Goal: Task Accomplishment & Management: Manage account settings

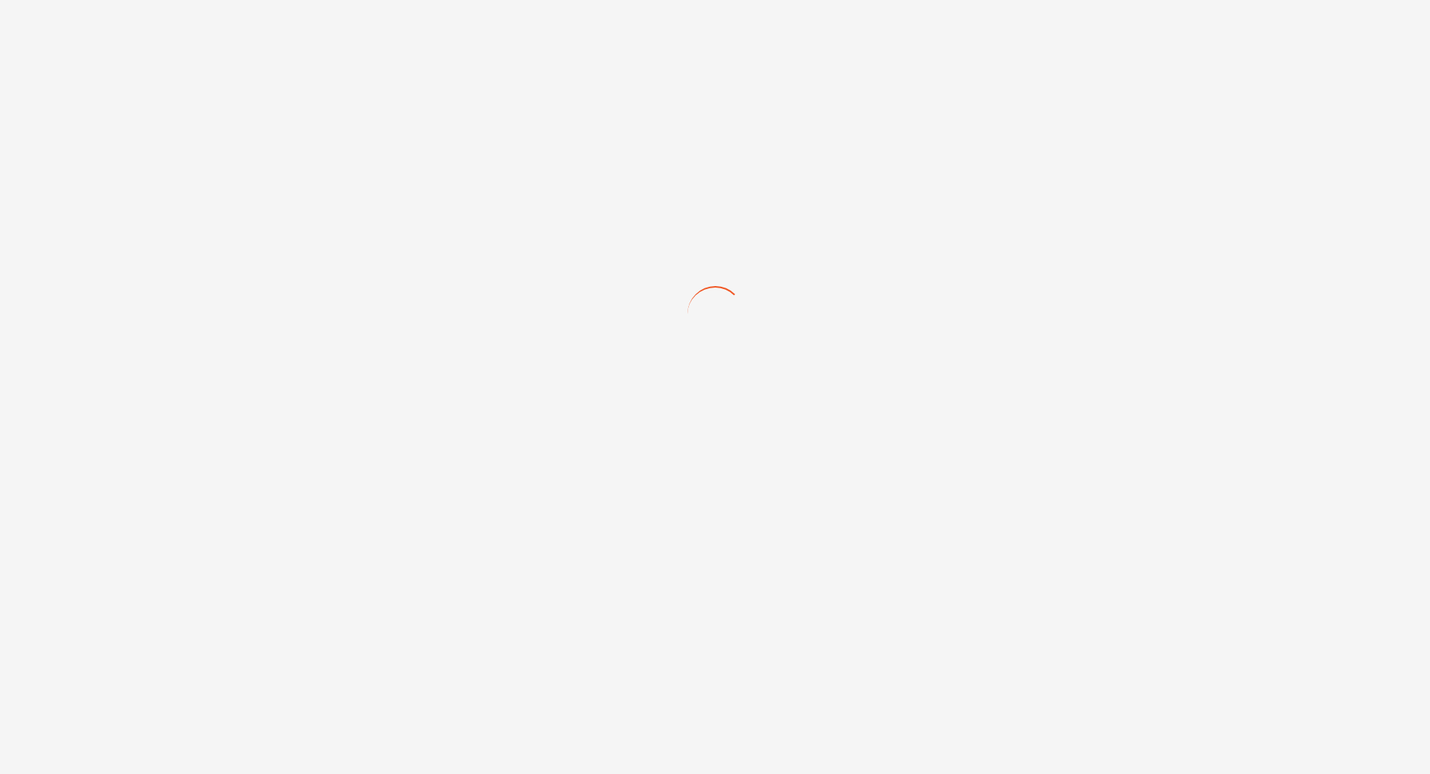
click at [387, 182] on div at bounding box center [715, 387] width 1430 height 774
click at [568, 296] on div at bounding box center [715, 387] width 1430 height 774
click at [574, 148] on div at bounding box center [715, 387] width 1430 height 774
click at [351, 124] on div at bounding box center [715, 387] width 1430 height 774
click at [278, 272] on div at bounding box center [715, 387] width 1430 height 774
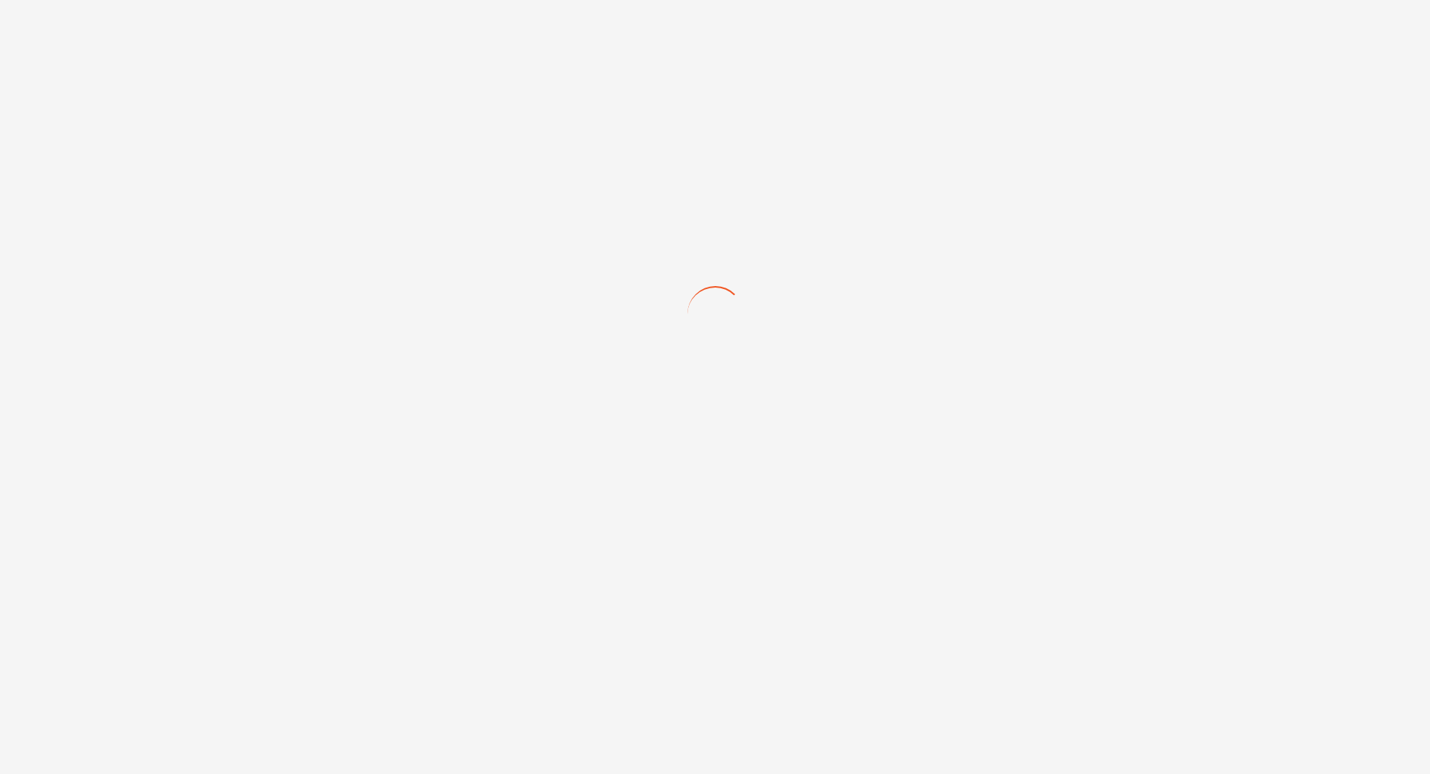
click at [247, 129] on div at bounding box center [715, 387] width 1430 height 774
click at [119, 60] on div at bounding box center [715, 387] width 1430 height 774
click at [301, 210] on div at bounding box center [715, 387] width 1430 height 774
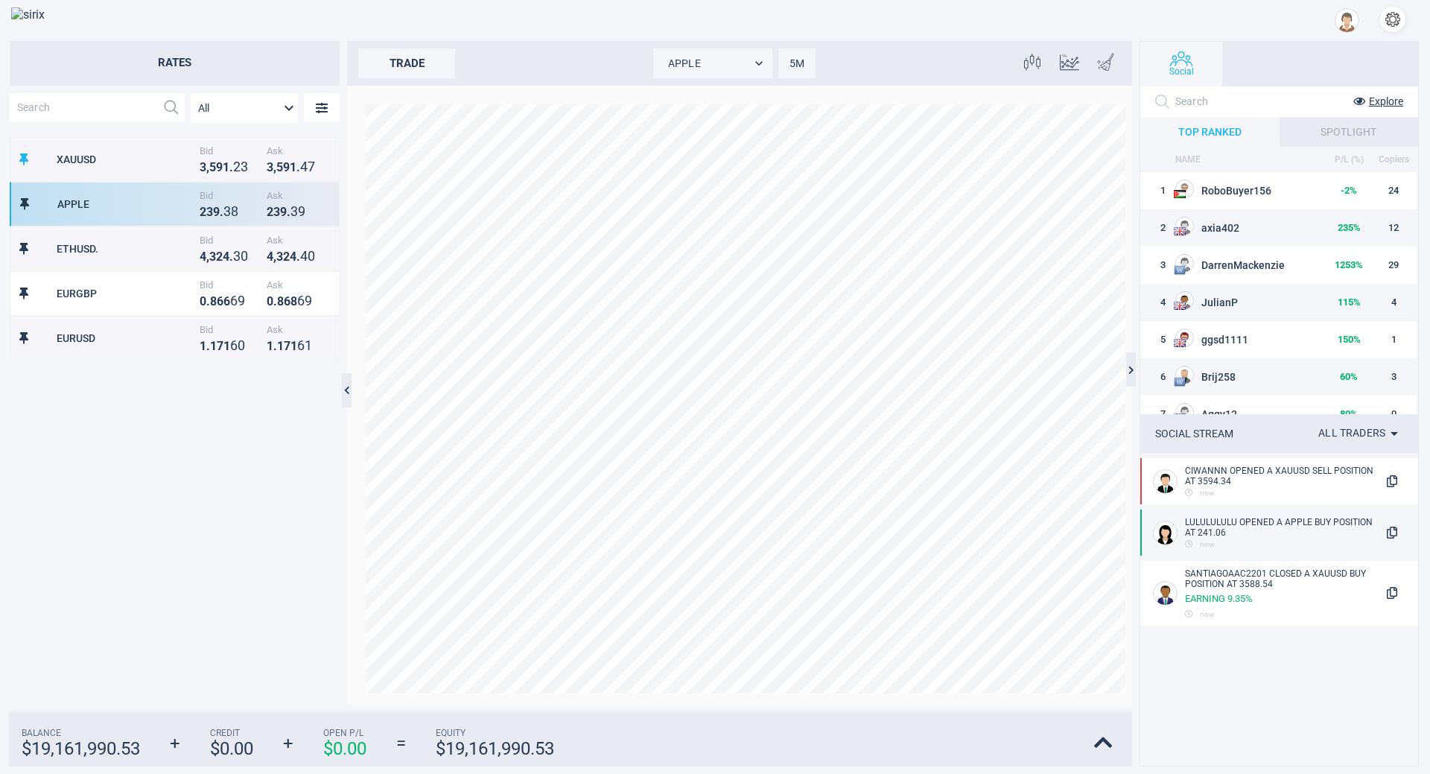
scroll to position [553, 317]
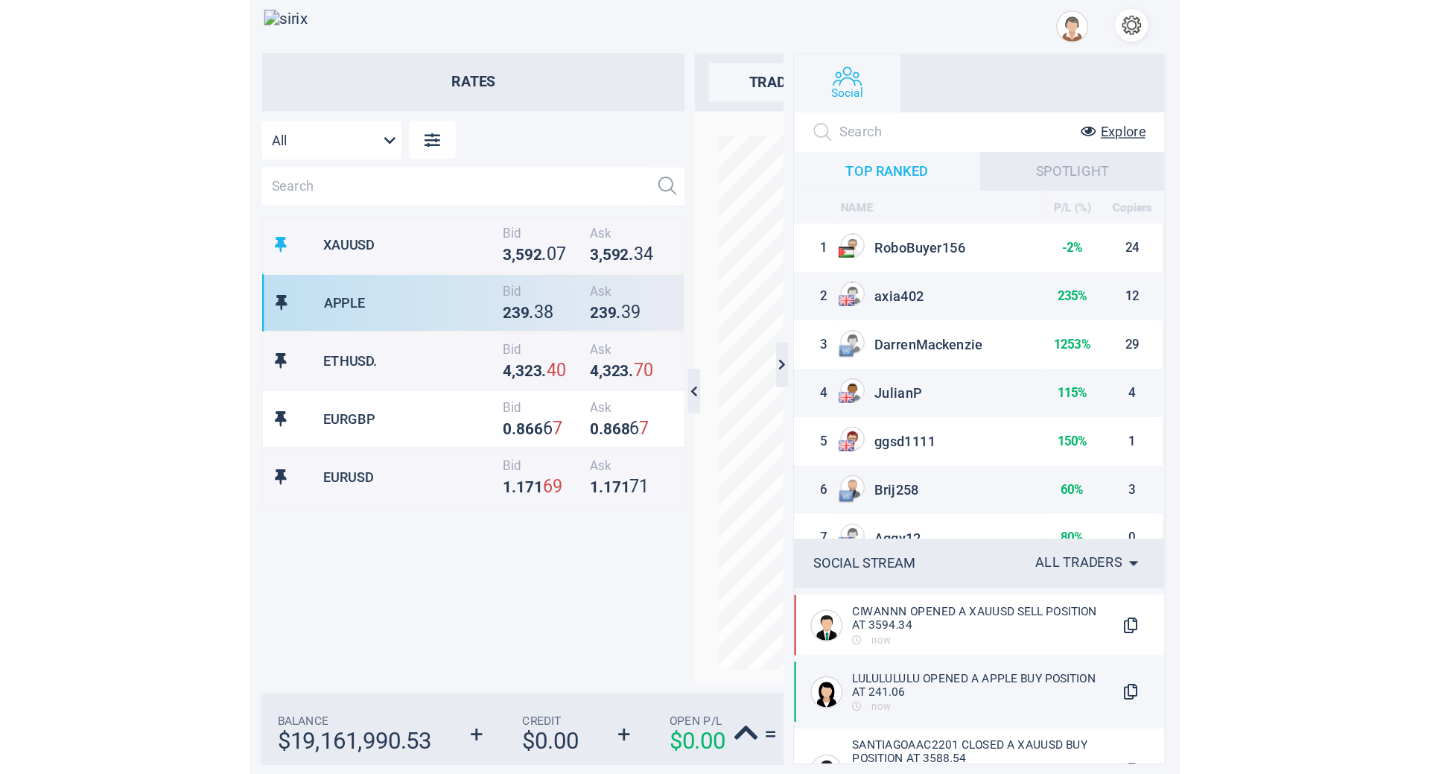
scroll to position [553, 312]
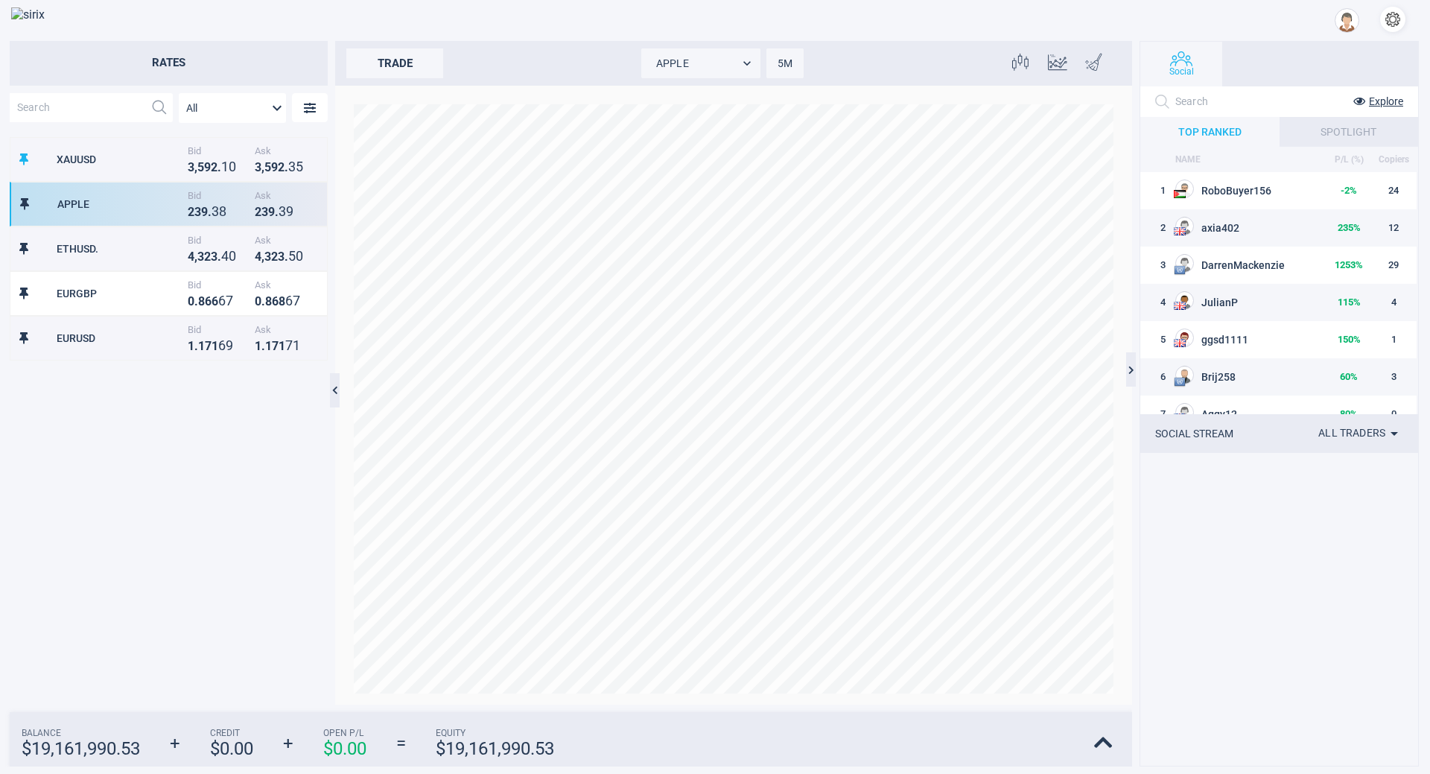
scroll to position [553, 317]
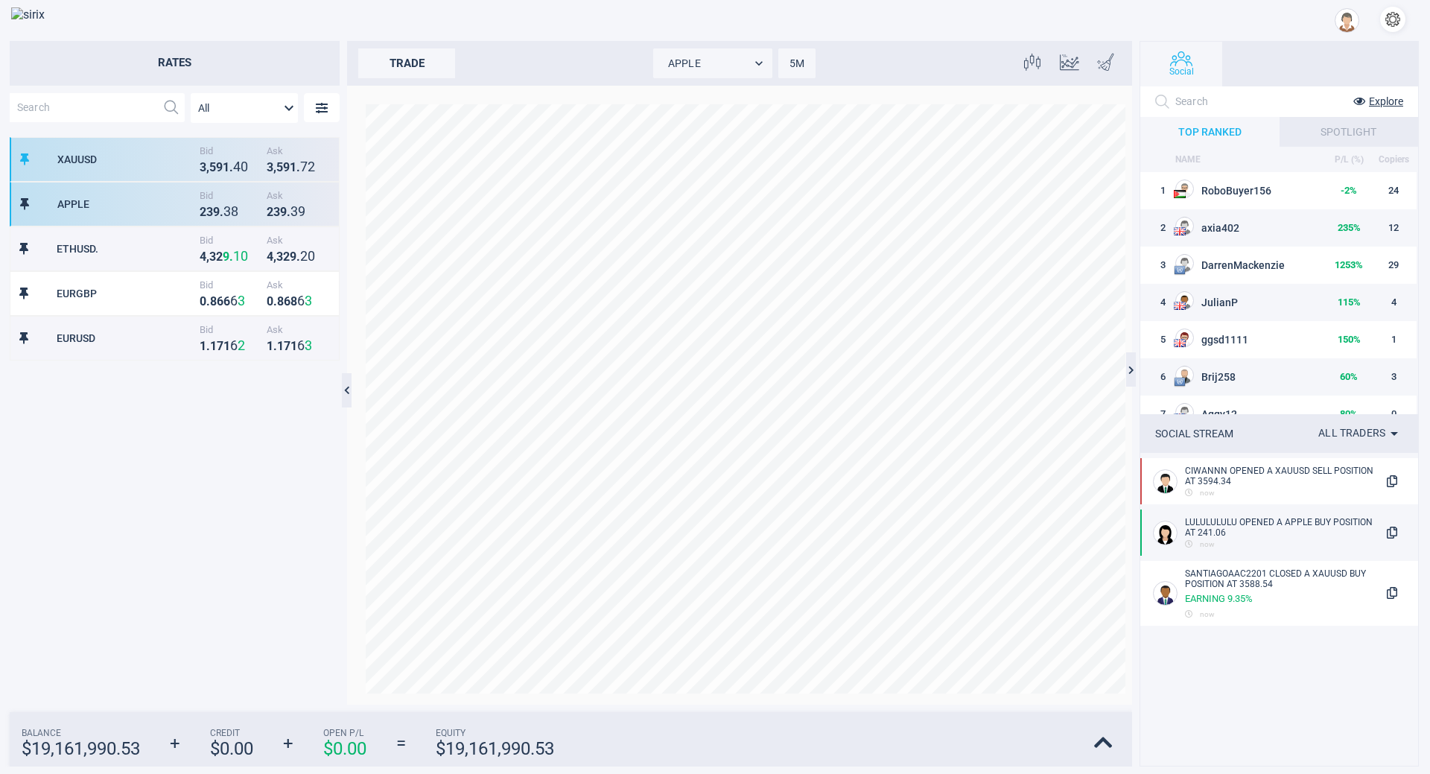
click at [157, 153] on div "XAUUSD" at bounding box center [126, 159] width 139 height 12
click at [231, 211] on strong "8" at bounding box center [234, 211] width 7 height 16
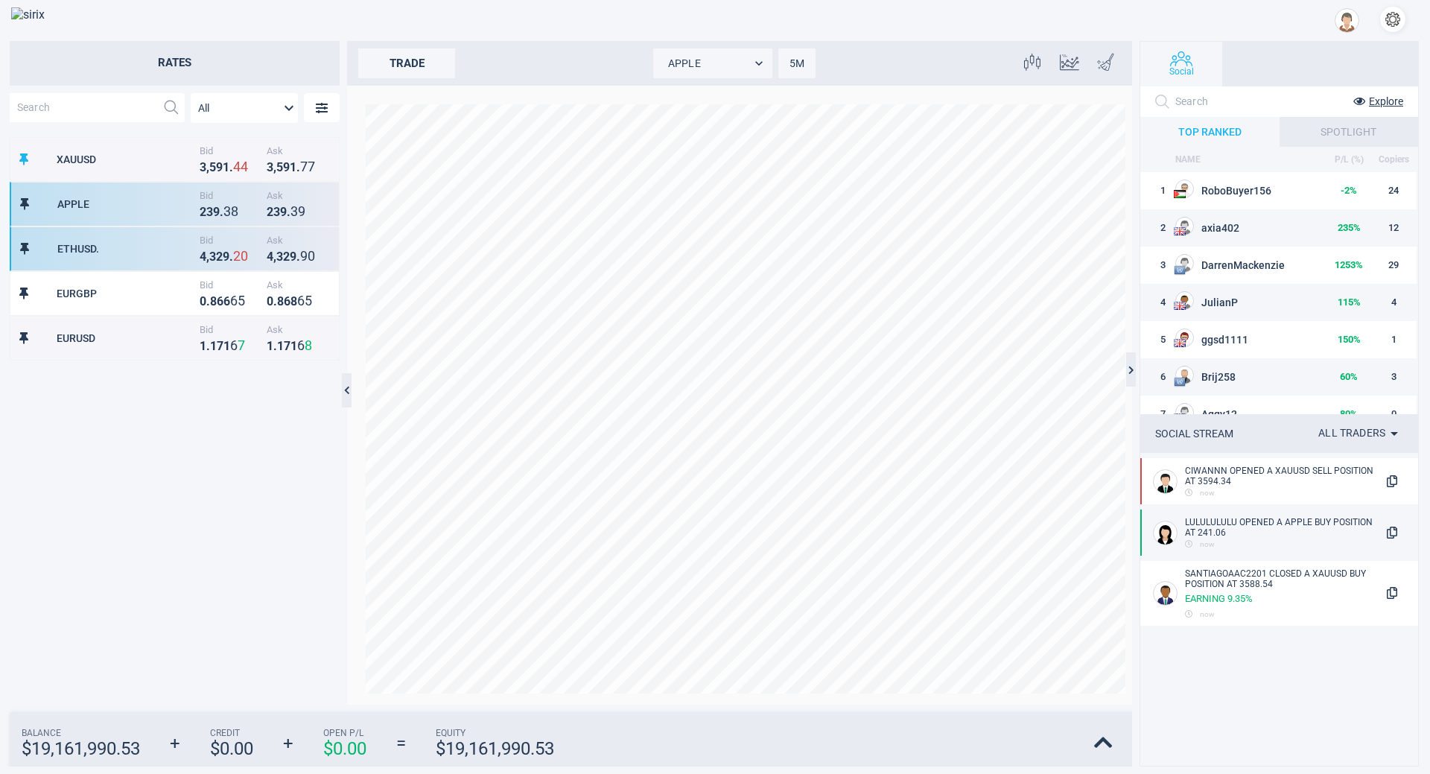
click at [220, 253] on strong "2" at bounding box center [219, 257] width 7 height 14
type input "ETHUSD."
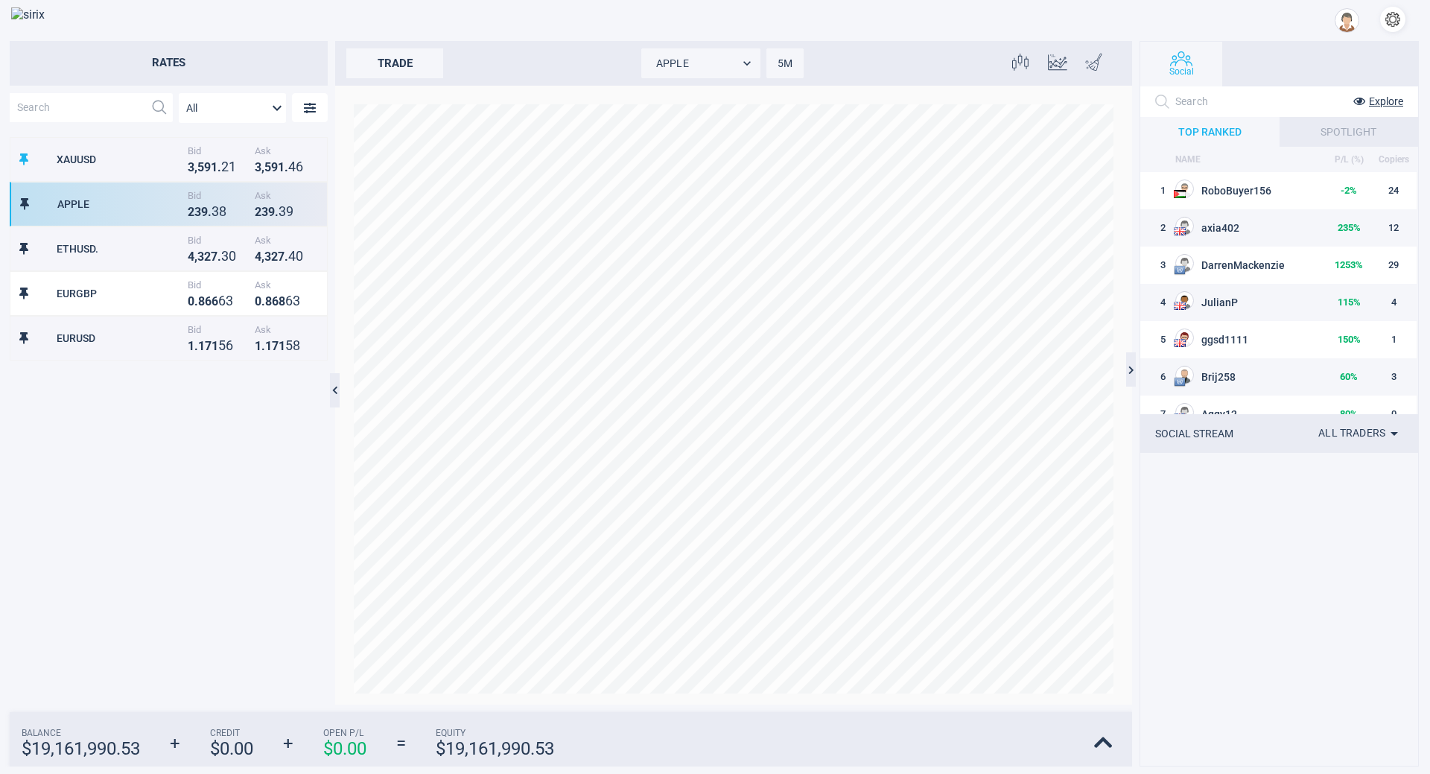
scroll to position [553, 317]
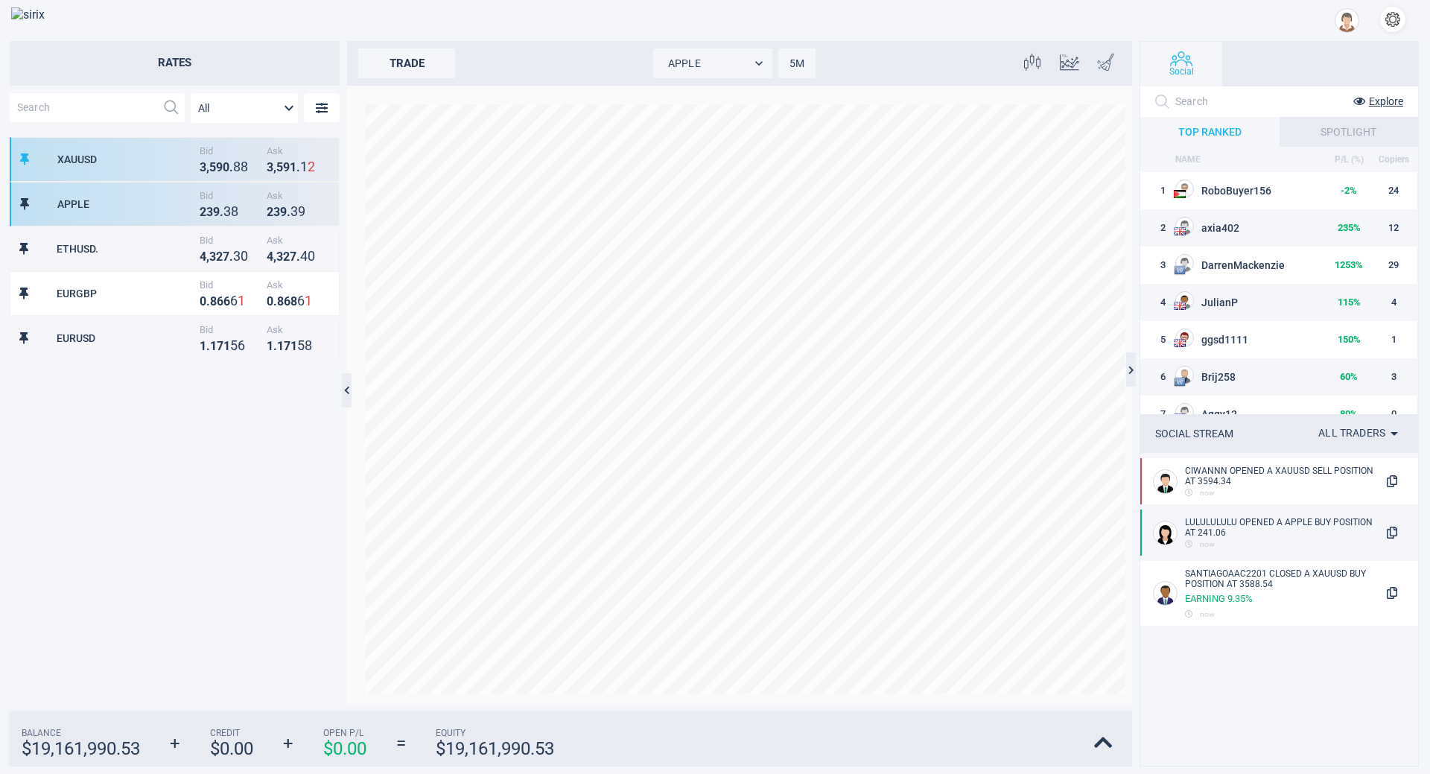
click at [228, 160] on strong "0" at bounding box center [226, 167] width 7 height 14
type input "XAUUSD"
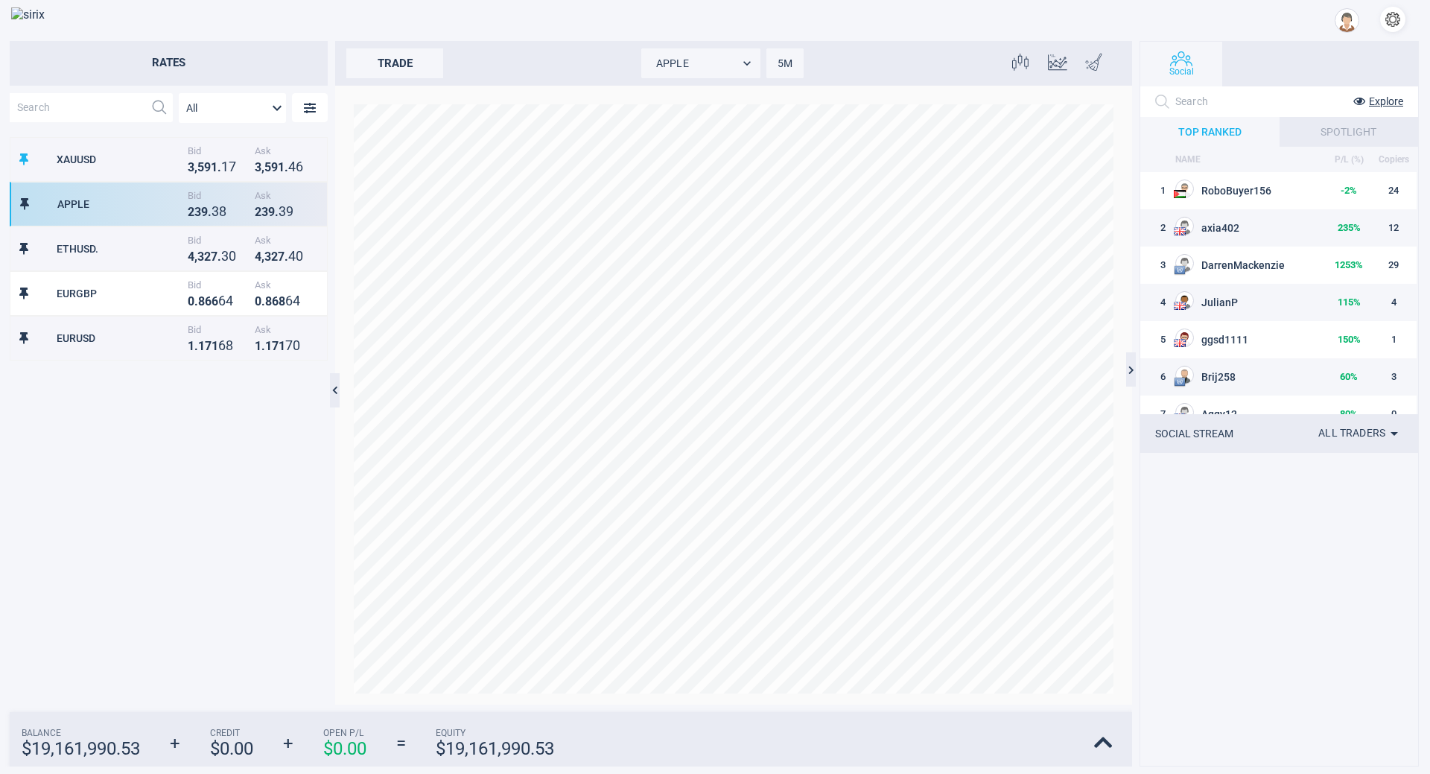
scroll to position [553, 317]
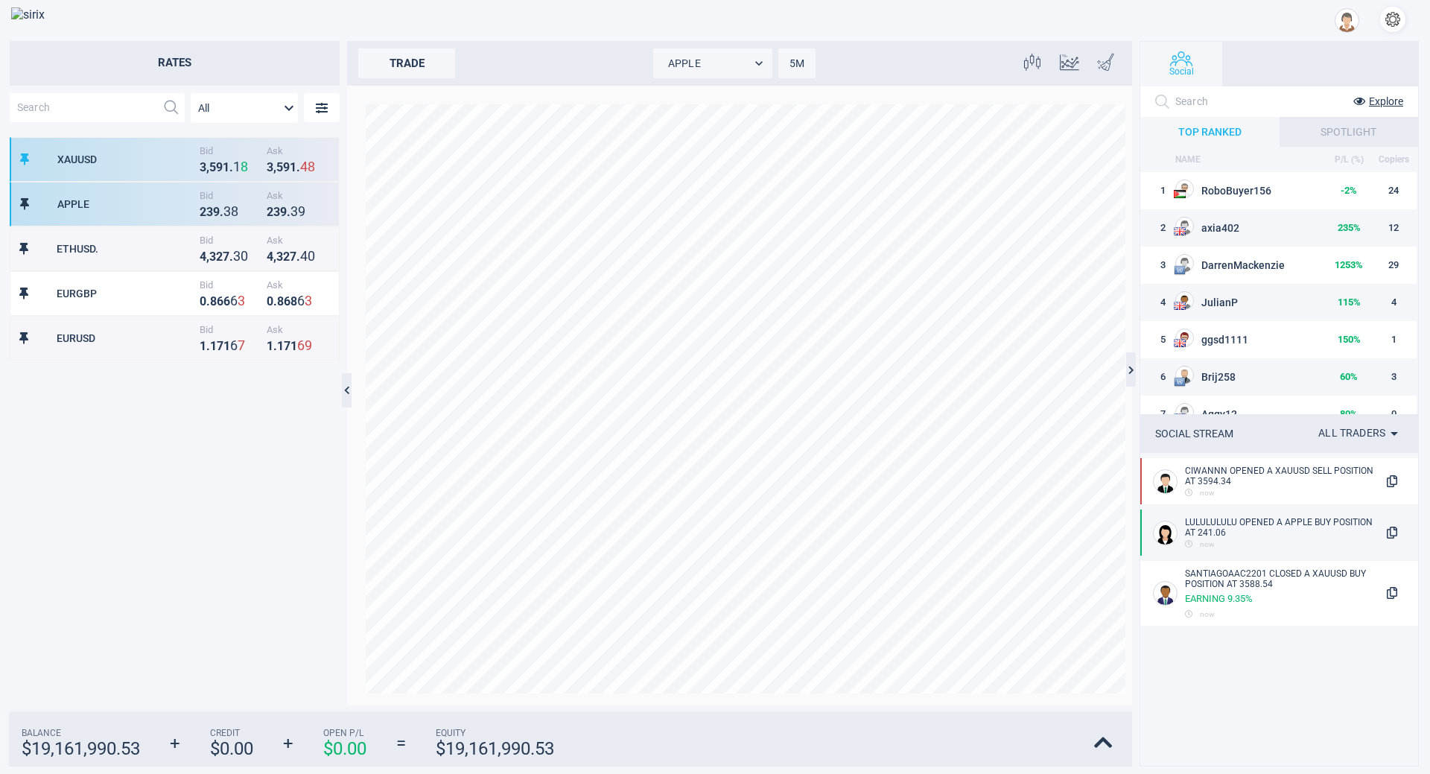
click at [234, 151] on span "Bid" at bounding box center [230, 150] width 60 height 11
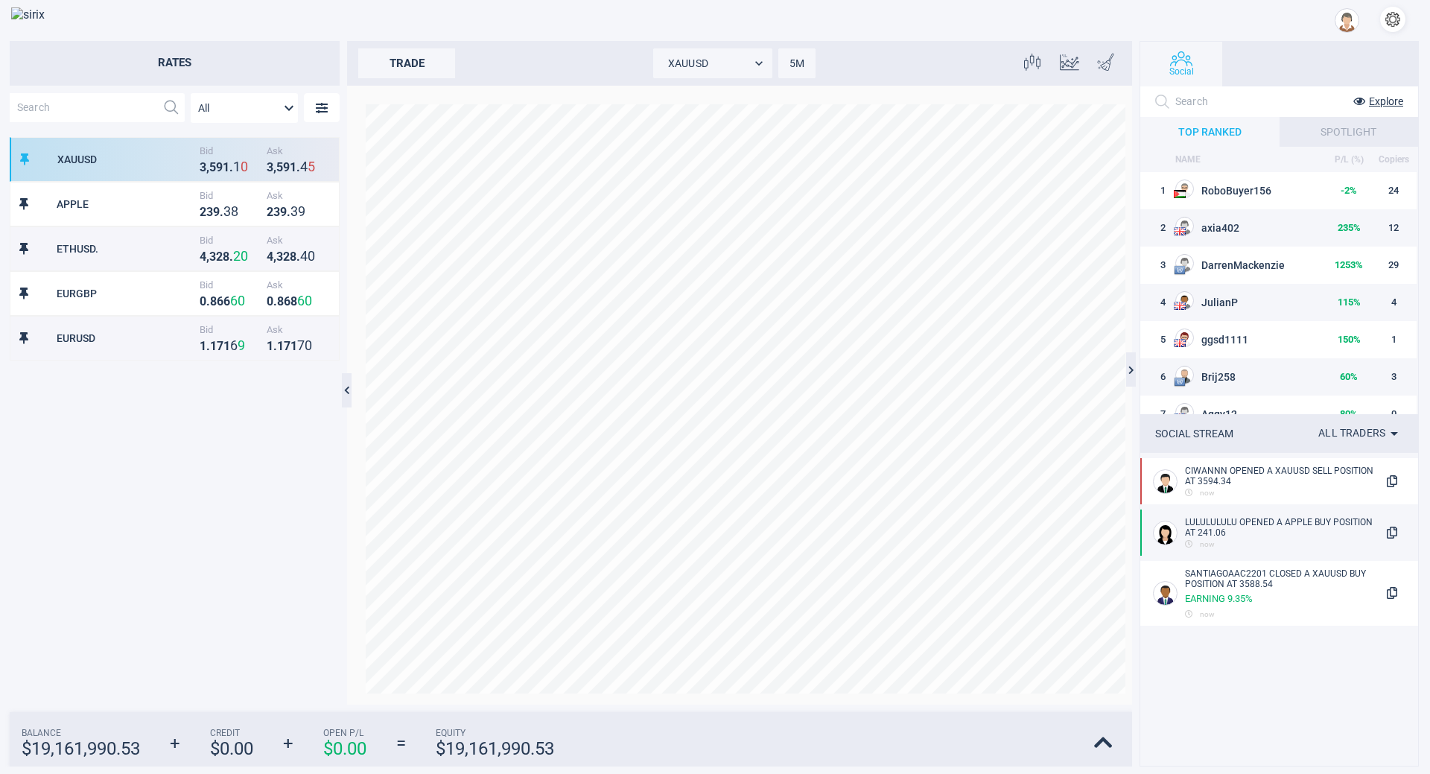
click at [579, 19] on div at bounding box center [755, 21] width 1327 height 30
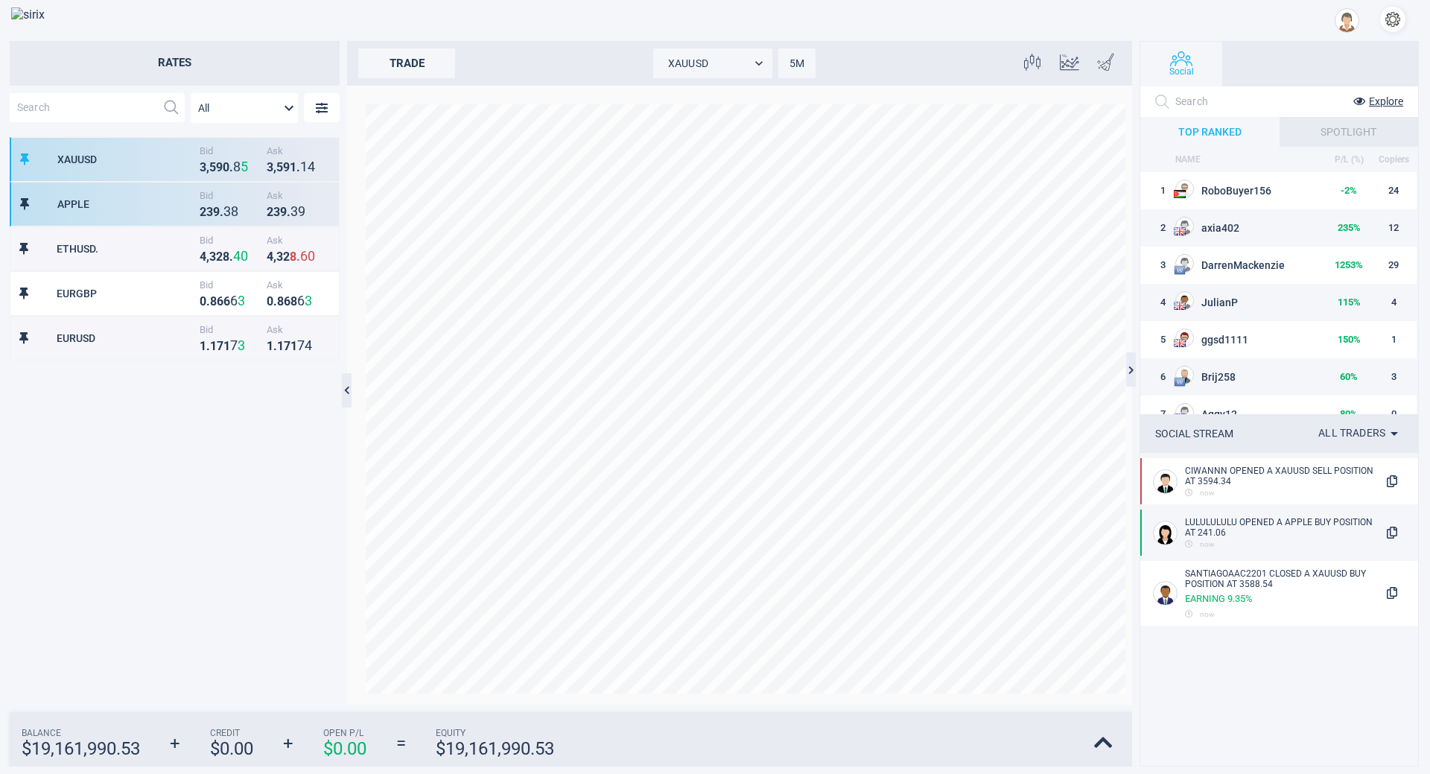
click at [258, 206] on div "2 3 9 . 3 8" at bounding box center [230, 211] width 60 height 16
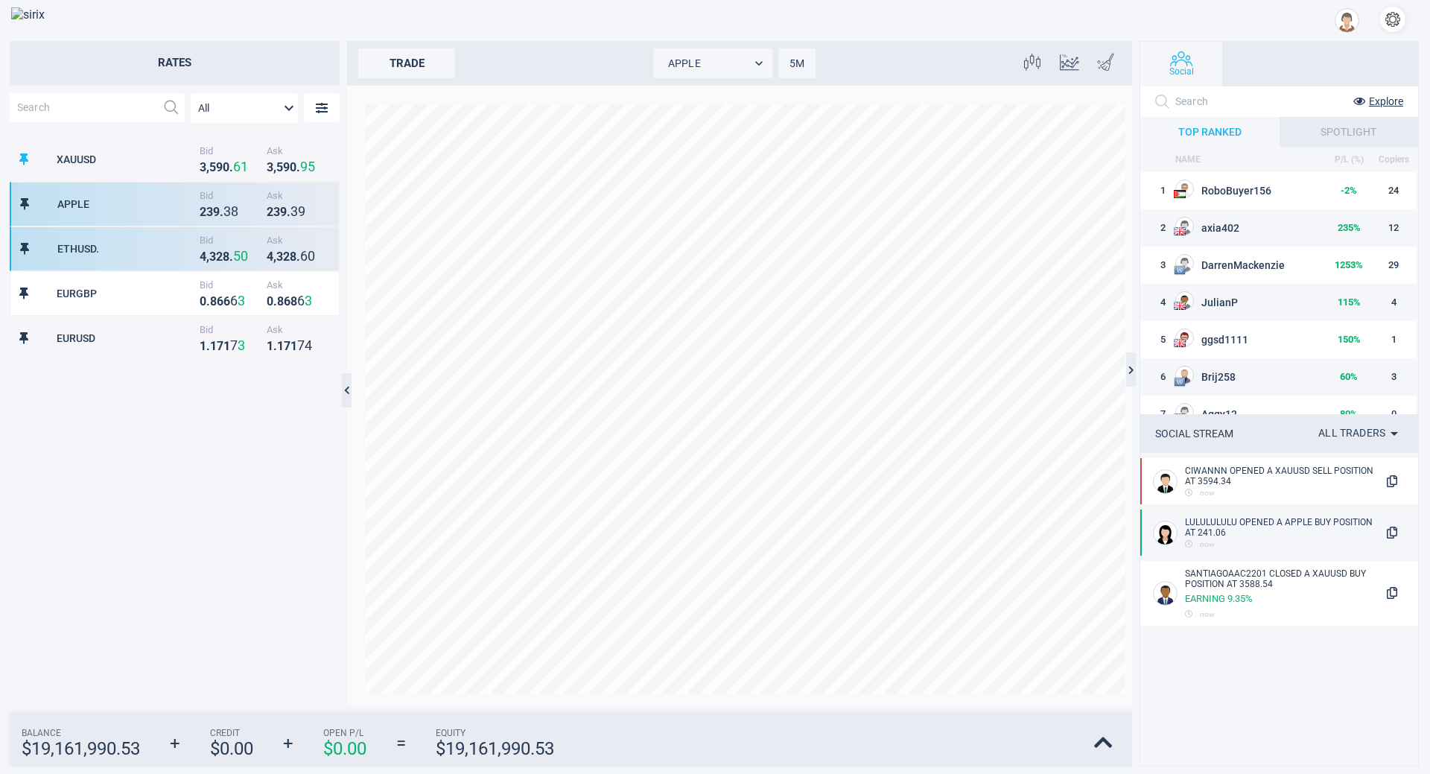
click at [235, 246] on div "Bid 4 , 3 2 8 . 5 0" at bounding box center [229, 249] width 67 height 29
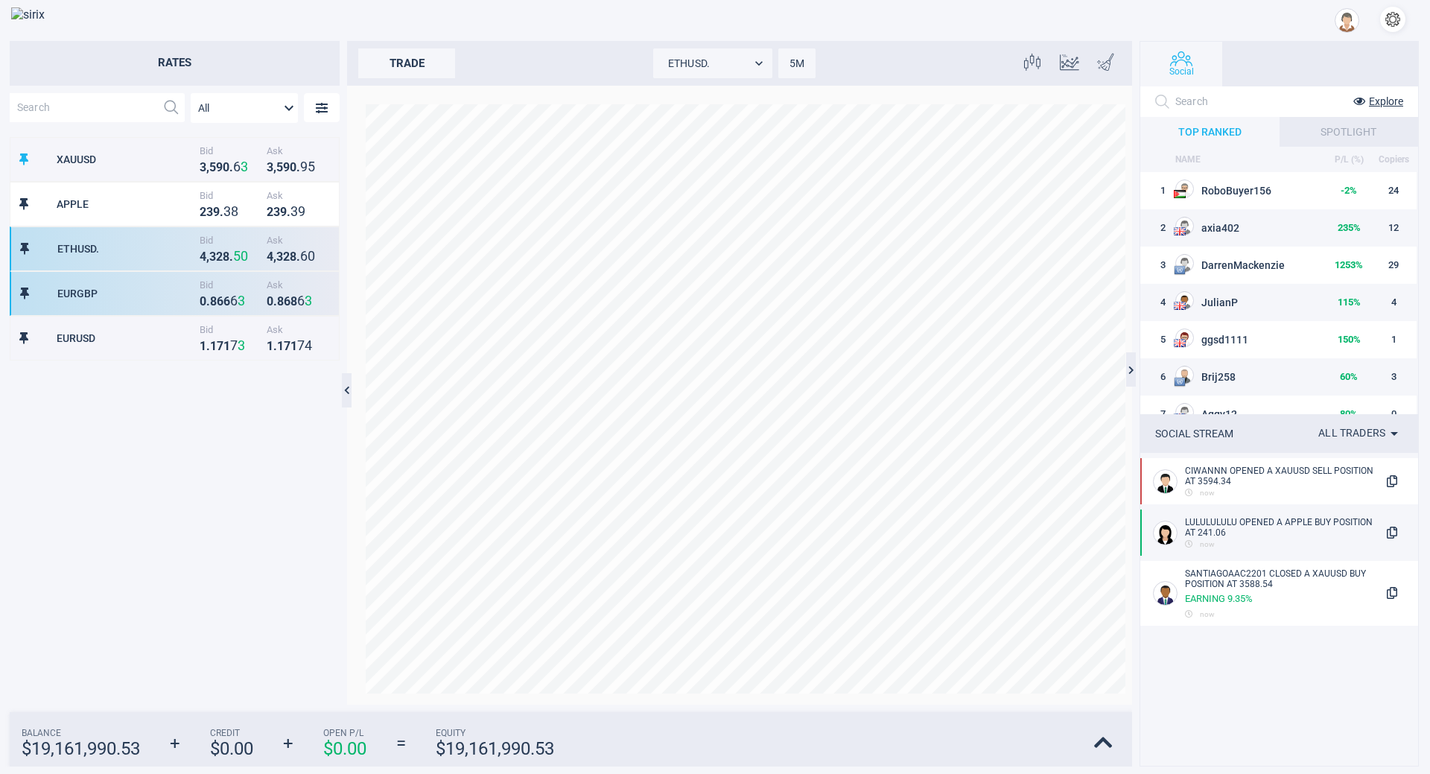
click at [223, 304] on strong "6" at bounding box center [226, 301] width 7 height 14
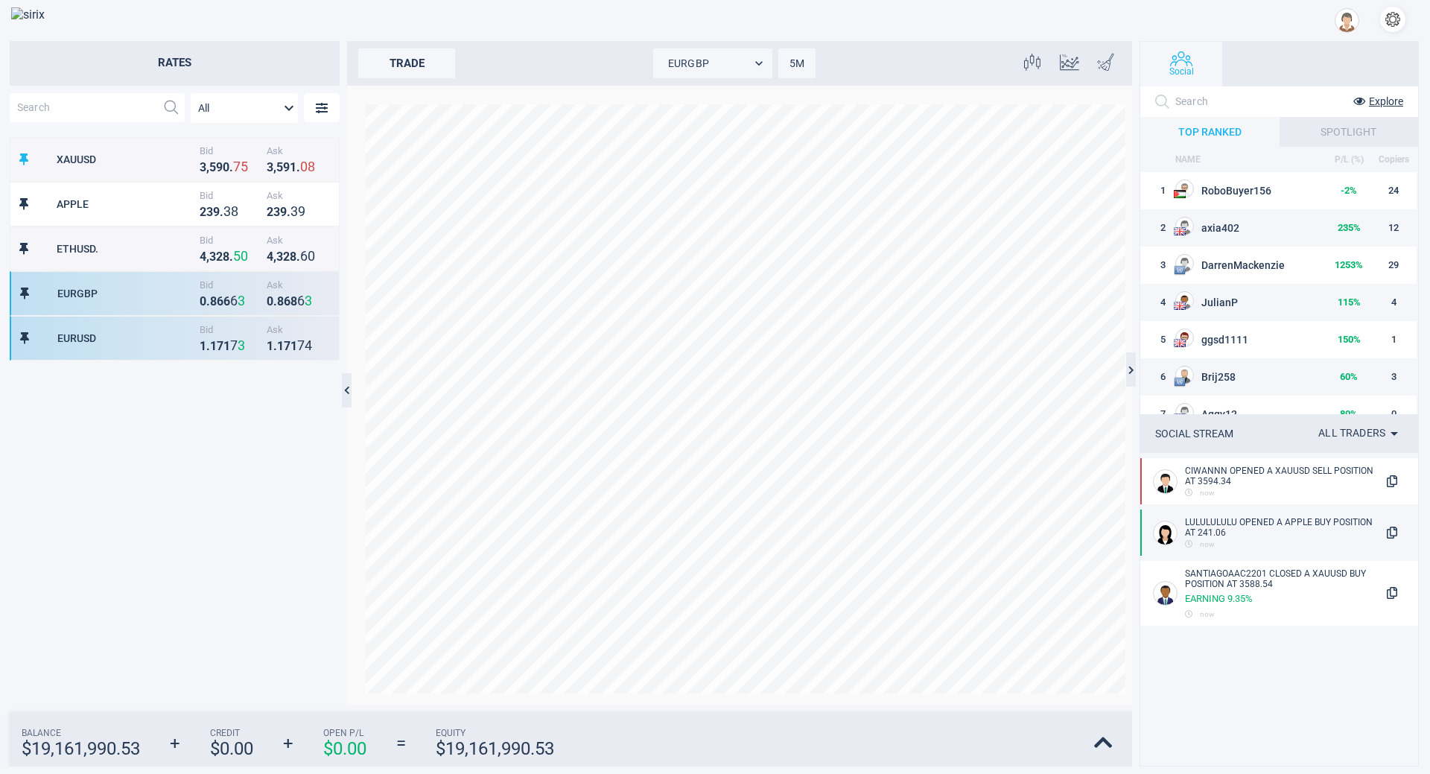
click at [224, 358] on div "EURUSD Bid 1 . 1 7 1 7 3 Ask 1 . 1 7 1 7 4" at bounding box center [175, 338] width 330 height 45
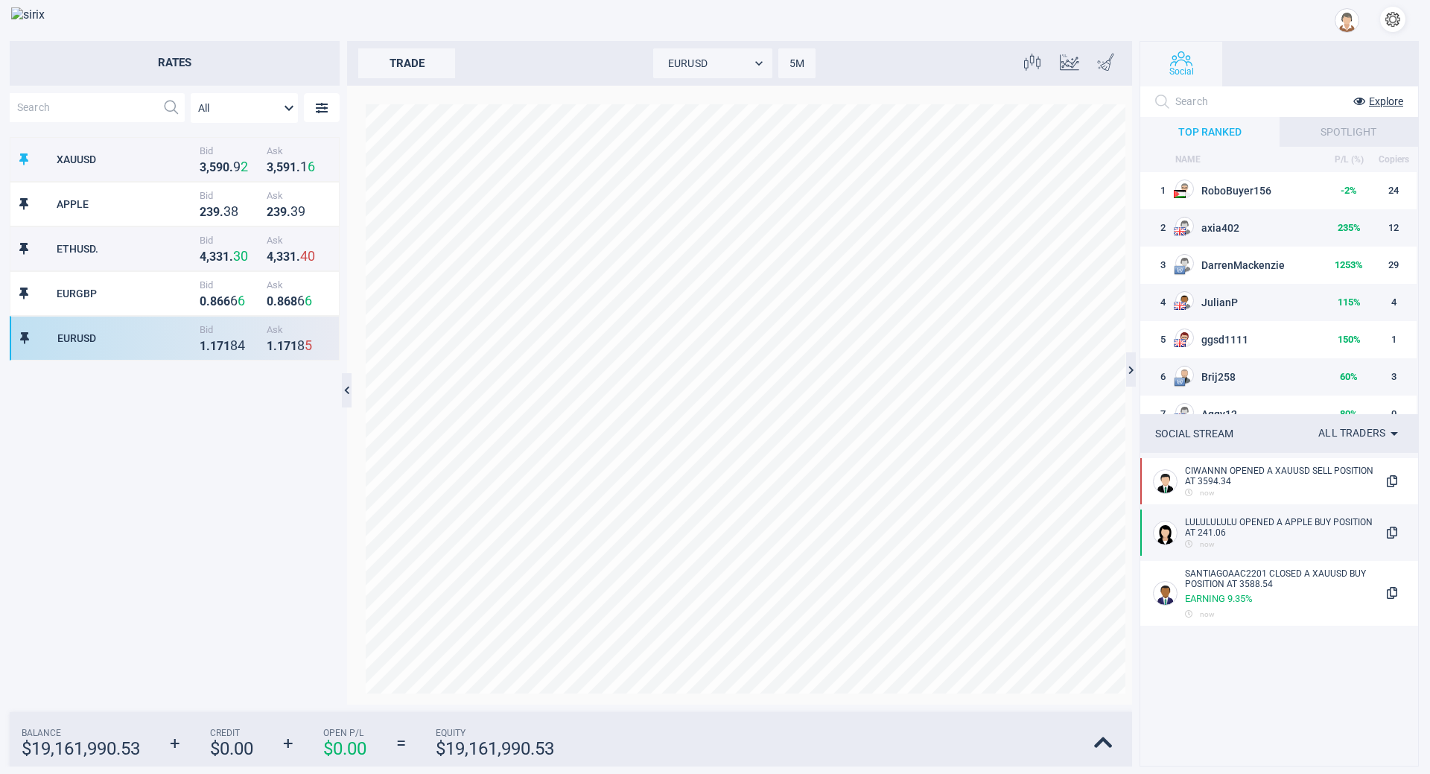
drag, startPoint x: 932, startPoint y: 66, endPoint x: 988, endPoint y: 60, distance: 56.1
click at [988, 60] on div "trade EURUSD EURUSD 5M 5 Candlesticks candles" at bounding box center [745, 63] width 797 height 45
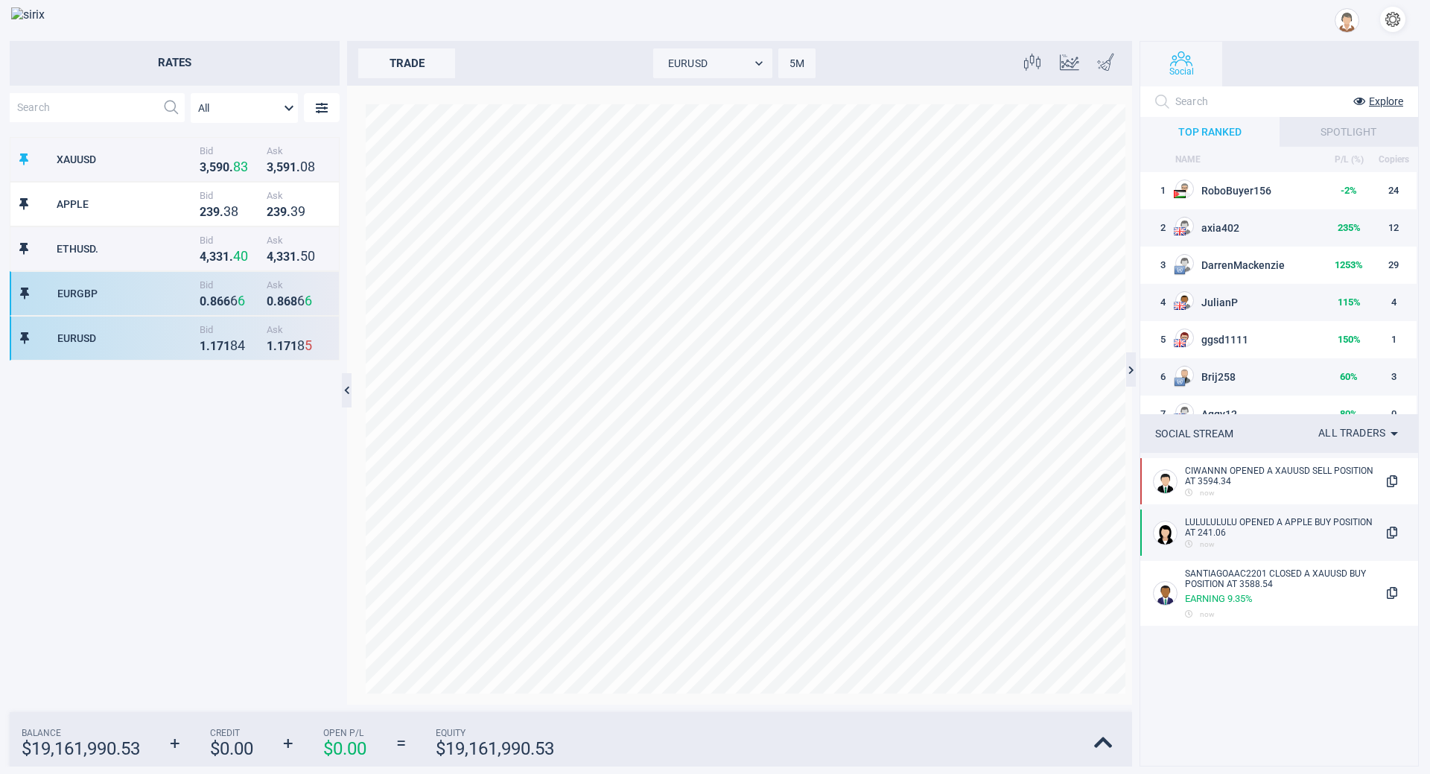
click at [136, 299] on div "EURGBP" at bounding box center [126, 294] width 139 height 12
type input "EURGBP"
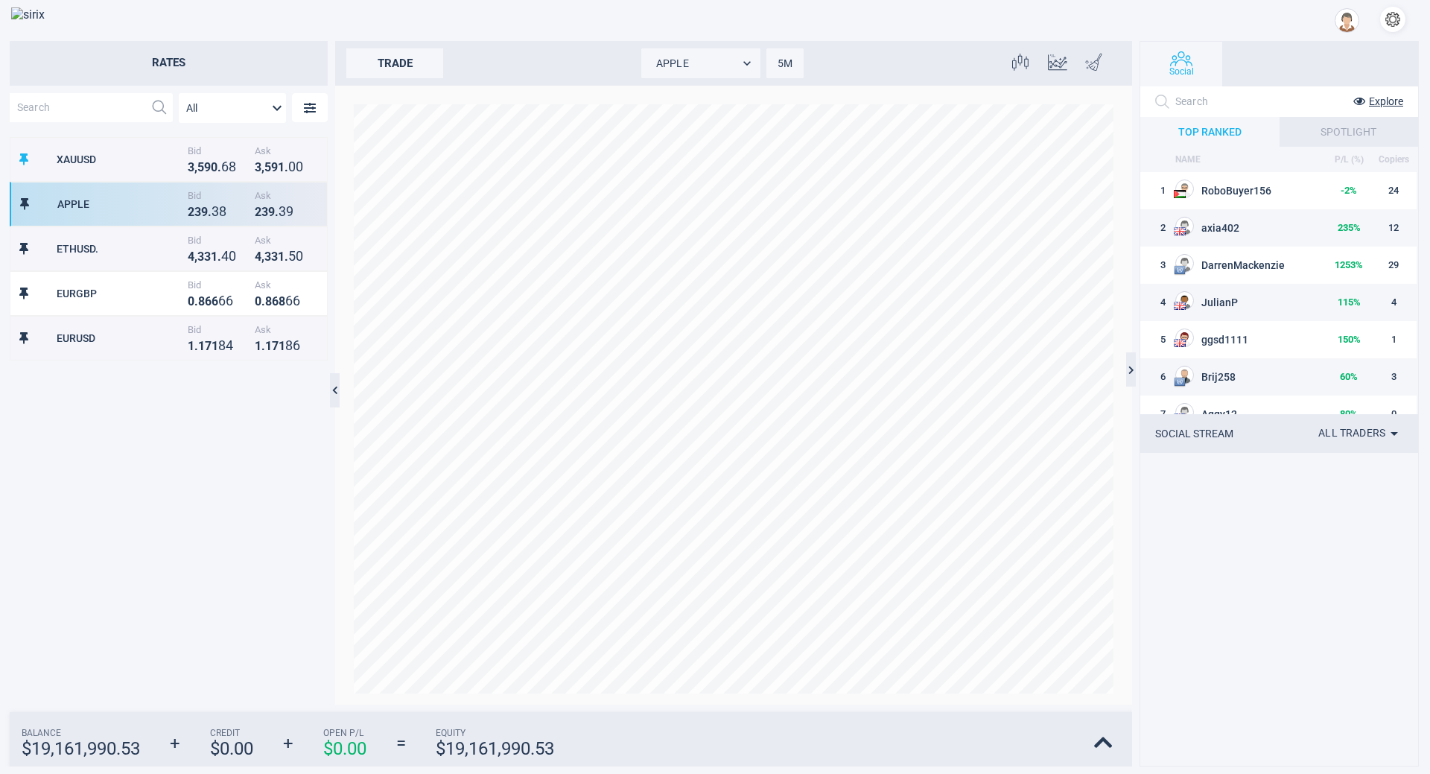
scroll to position [553, 317]
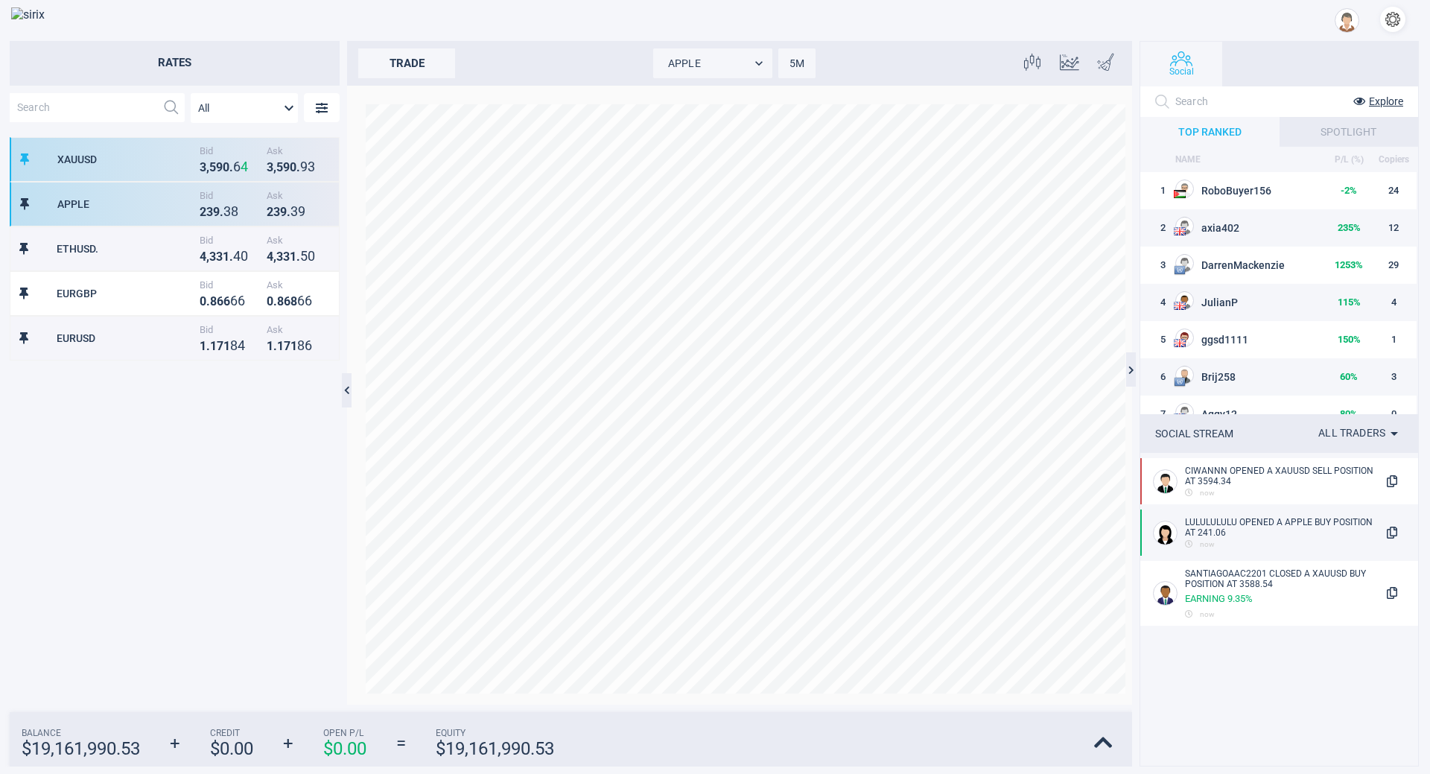
click at [125, 172] on div "XAUUSD Bid 3 , 5 9 0 . 6 4 Ask 3 , 5 9 0 . 9 3" at bounding box center [175, 159] width 330 height 45
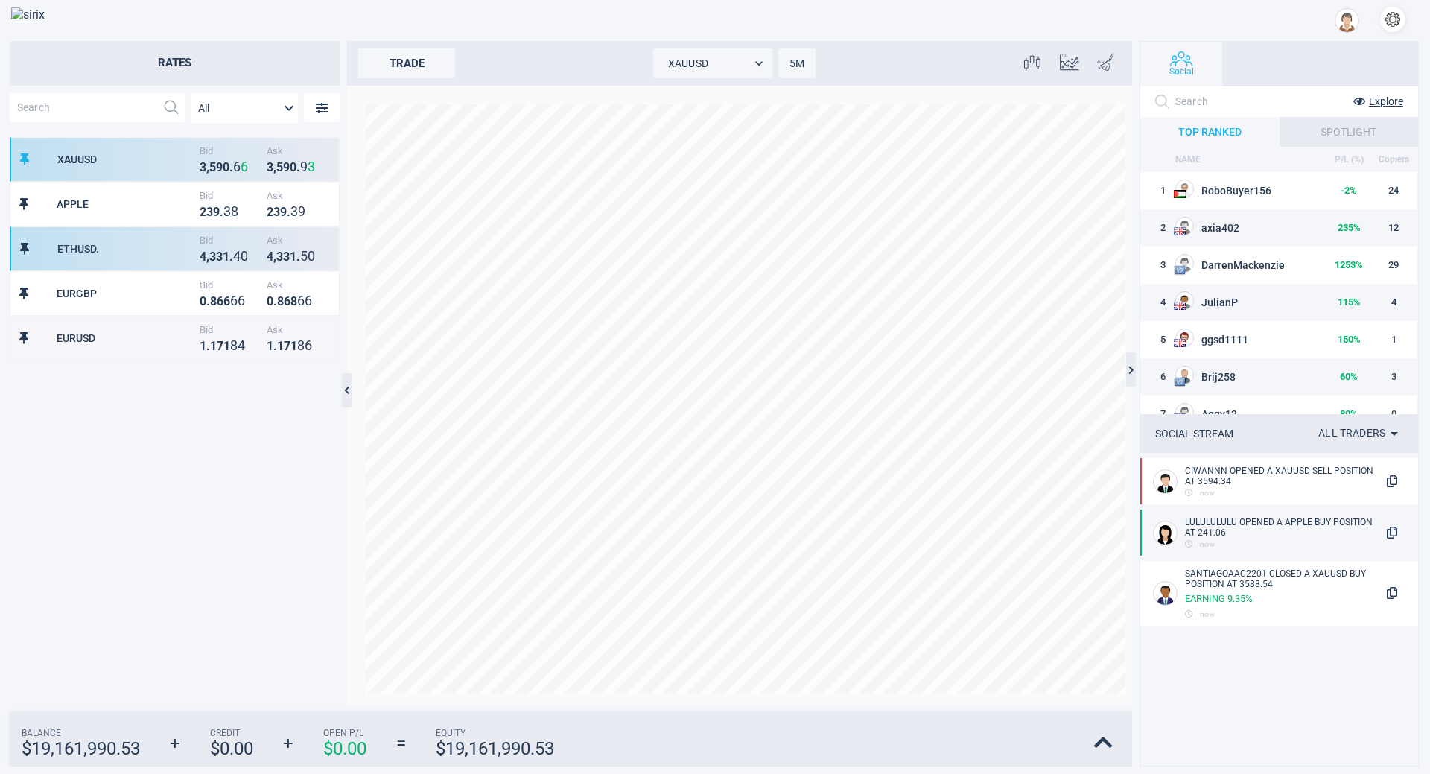
click at [118, 255] on div "ETHUSD." at bounding box center [126, 249] width 139 height 12
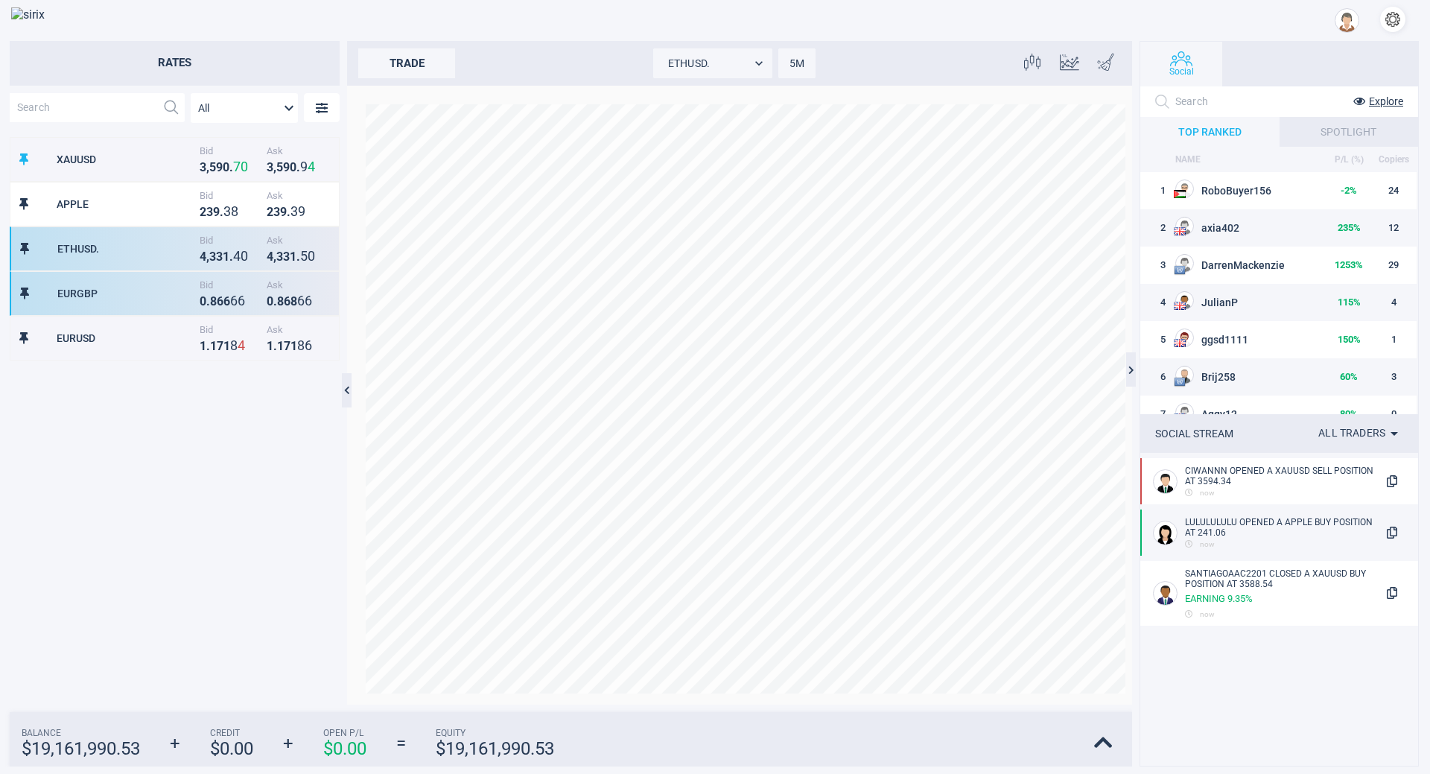
click at [112, 290] on div "EURGBP" at bounding box center [126, 294] width 139 height 12
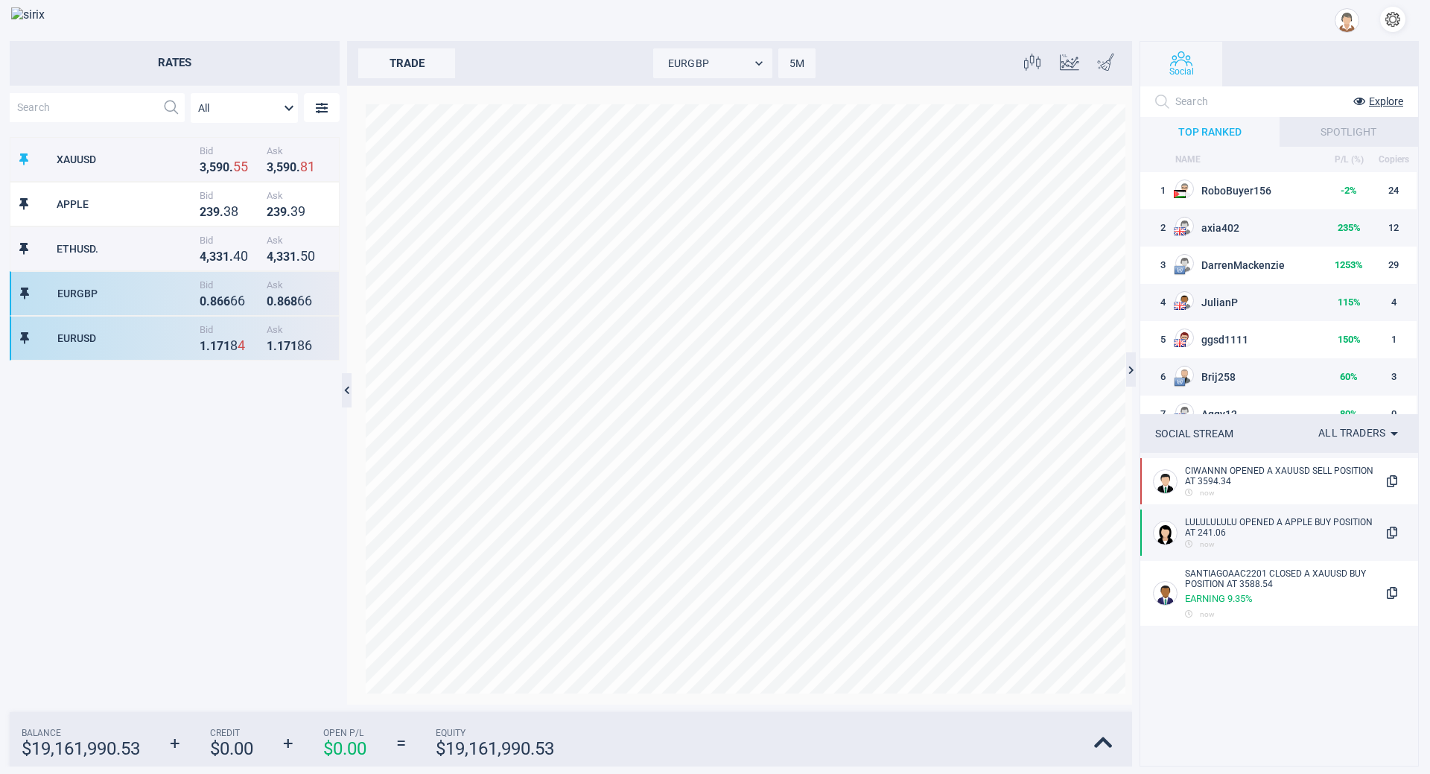
click at [100, 334] on div "EURUSD" at bounding box center [126, 338] width 139 height 12
click at [104, 300] on div "EURGBP Bid 0 . 8 6 6 6 6 Ask 0 . 8 6 8 6 6" at bounding box center [175, 293] width 330 height 45
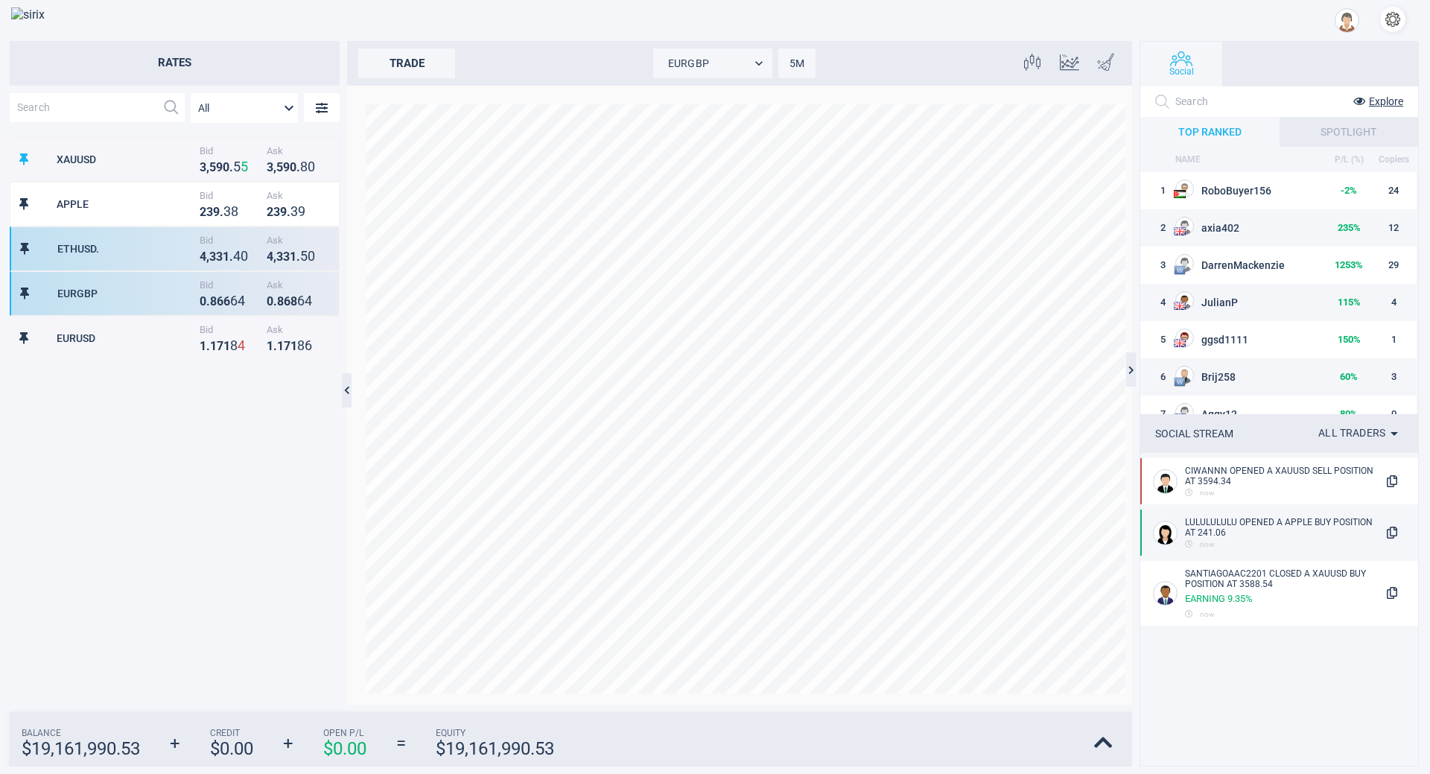
click at [114, 254] on div "ETHUSD." at bounding box center [126, 249] width 139 height 12
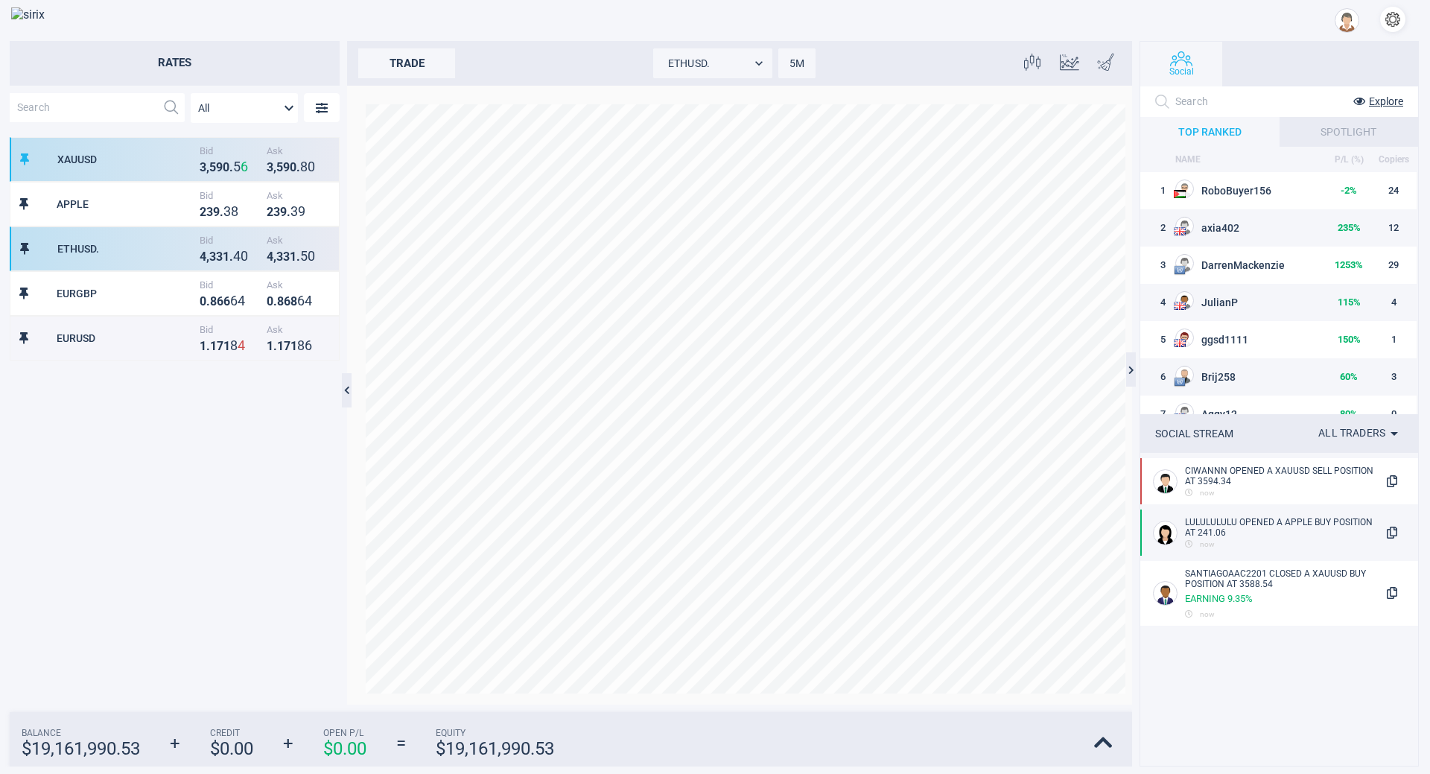
click at [124, 180] on div "XAUUSD Bid 3 , 5 9 0 . 5 6 Ask 3 , 5 9 0 . 8 0" at bounding box center [175, 159] width 330 height 45
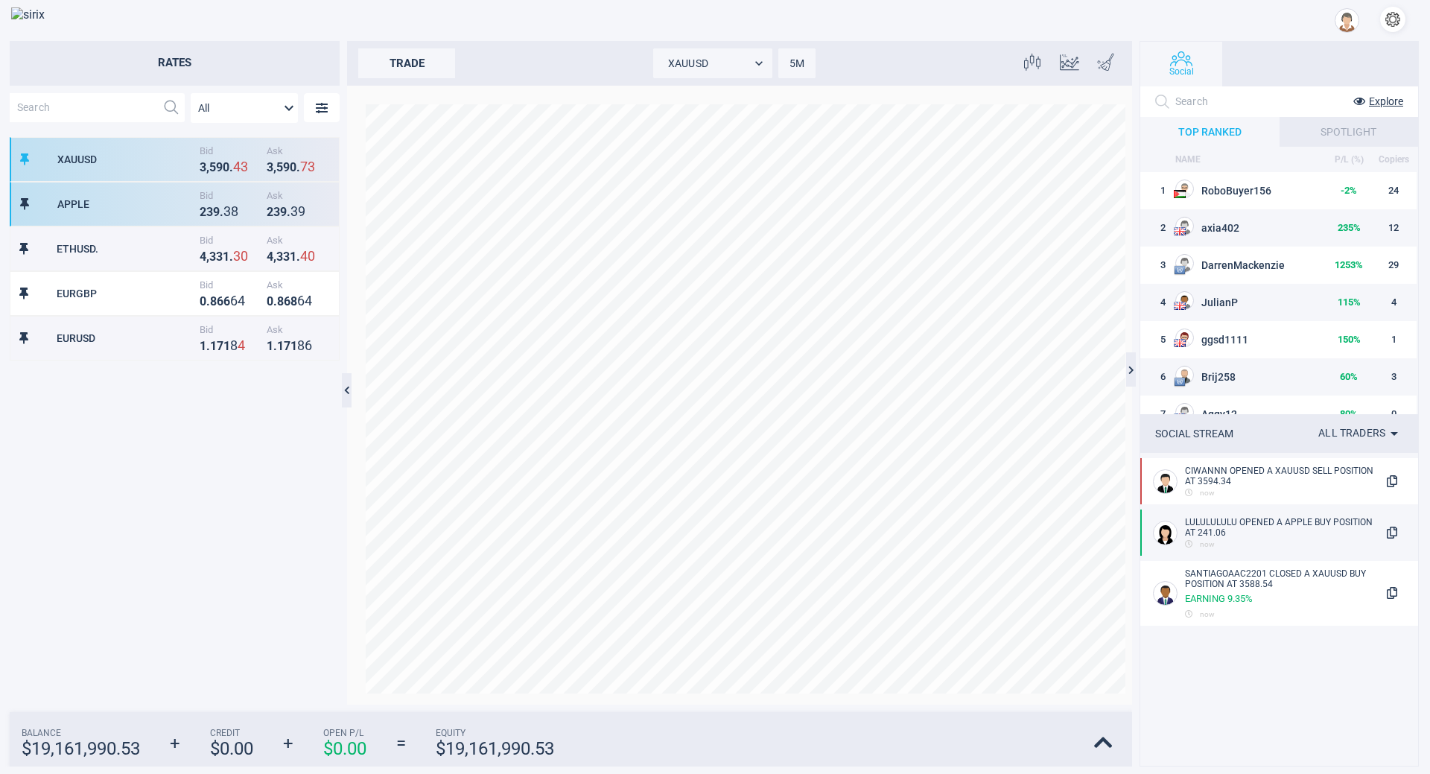
click at [122, 203] on div "APPLE" at bounding box center [126, 204] width 139 height 12
click at [126, 177] on div "XAUUSD Bid 3 , 5 9 0 . 0 8 Ask 3 , 5 9 0 . 4 0" at bounding box center [175, 159] width 330 height 45
click at [119, 198] on div "APPLE" at bounding box center [126, 204] width 139 height 12
type input "APPLE"
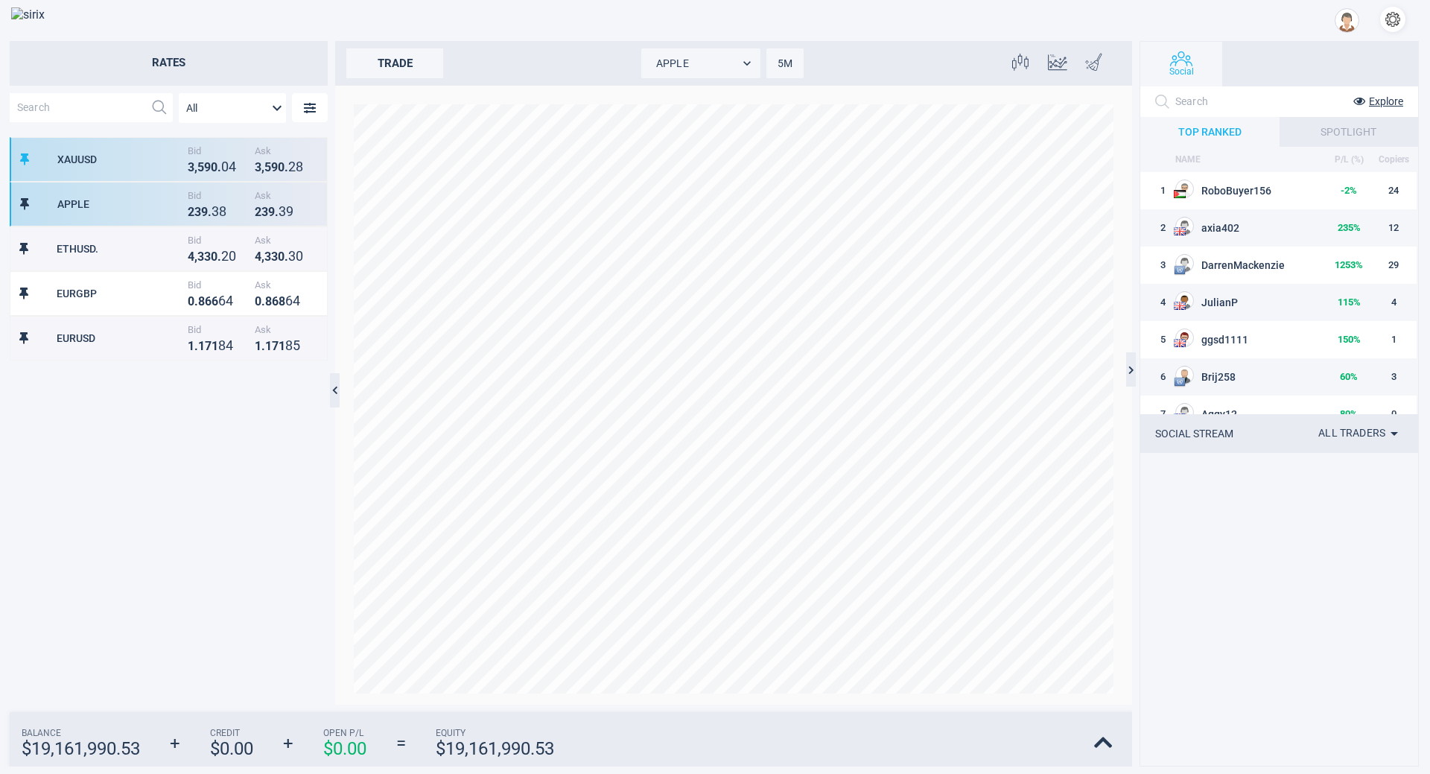
scroll to position [553, 317]
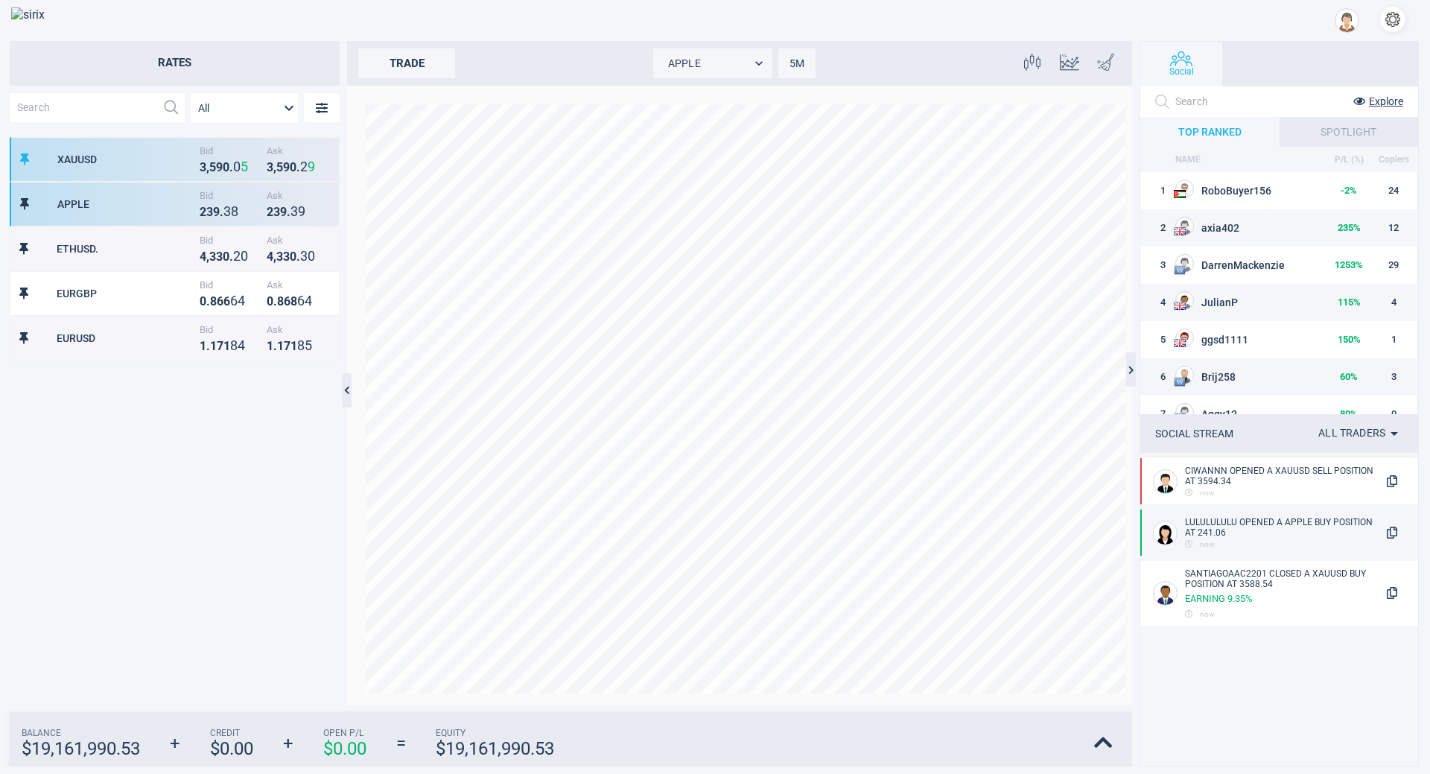
click at [163, 147] on div "XAUUSD Bid 3 , 5 9 0 . 0 5 Ask 3 , 5 9 0 . 2 9" at bounding box center [175, 159] width 330 height 45
click at [153, 207] on div "APPLE" at bounding box center [126, 204] width 139 height 12
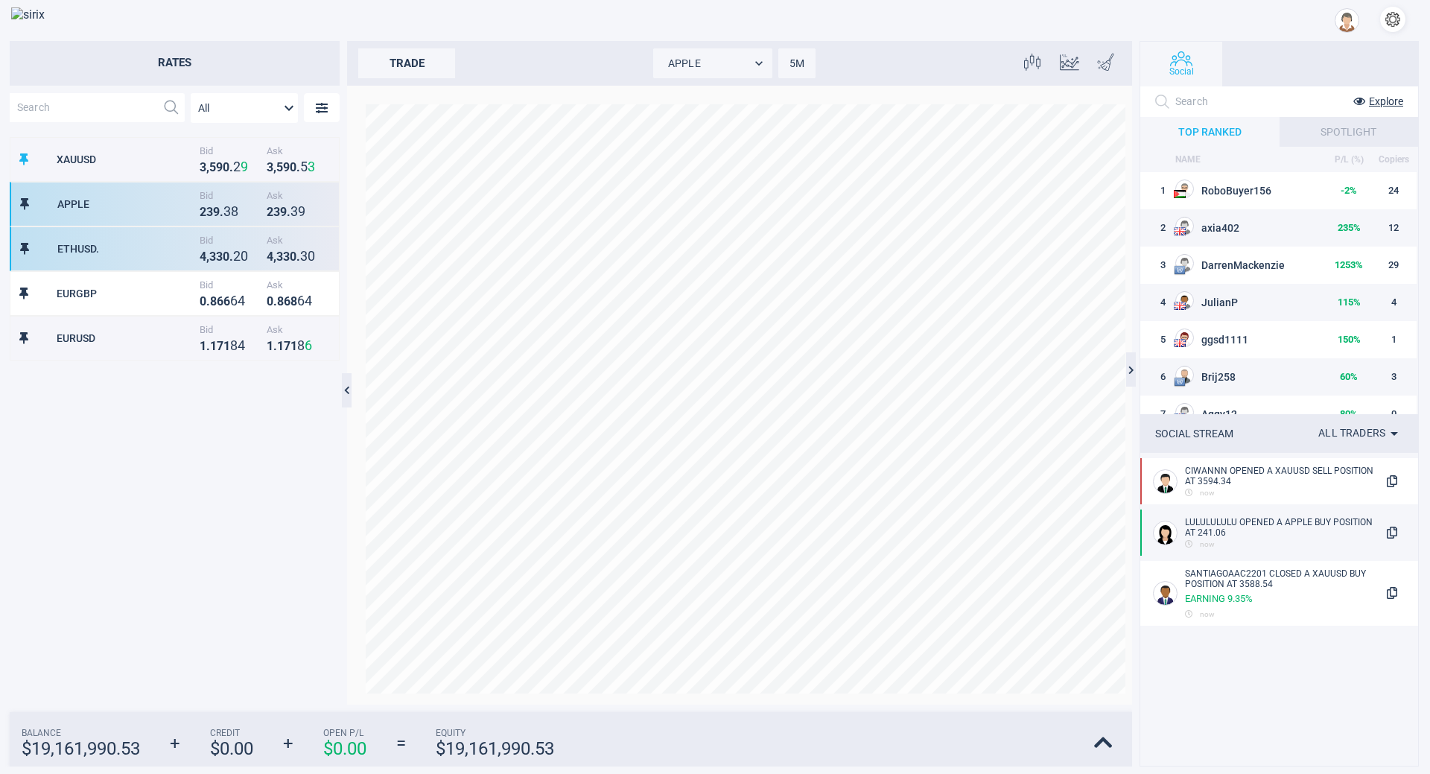
click at [146, 247] on div "ETHUSD." at bounding box center [126, 249] width 139 height 12
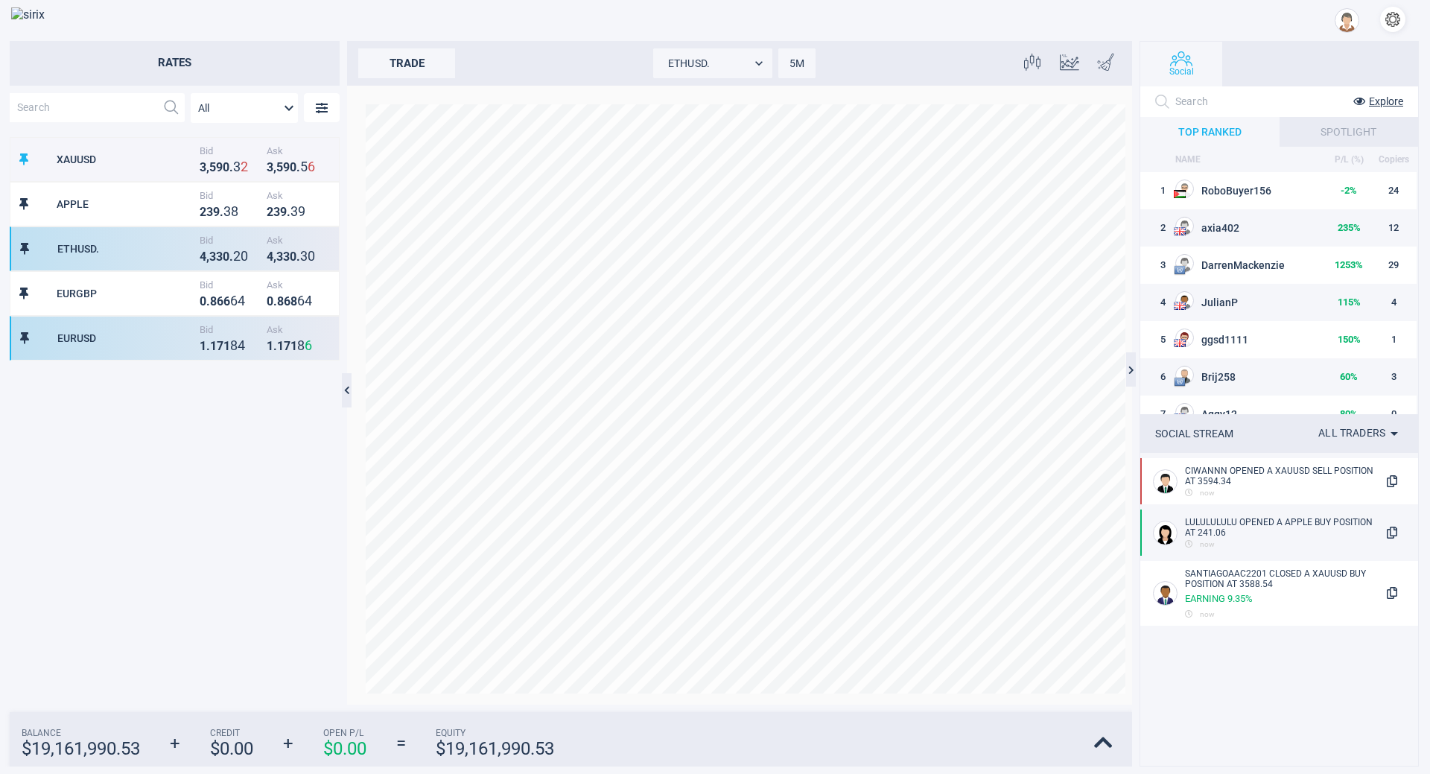
click at [145, 334] on div "EURUSD" at bounding box center [126, 338] width 139 height 12
type input "EURUSD"
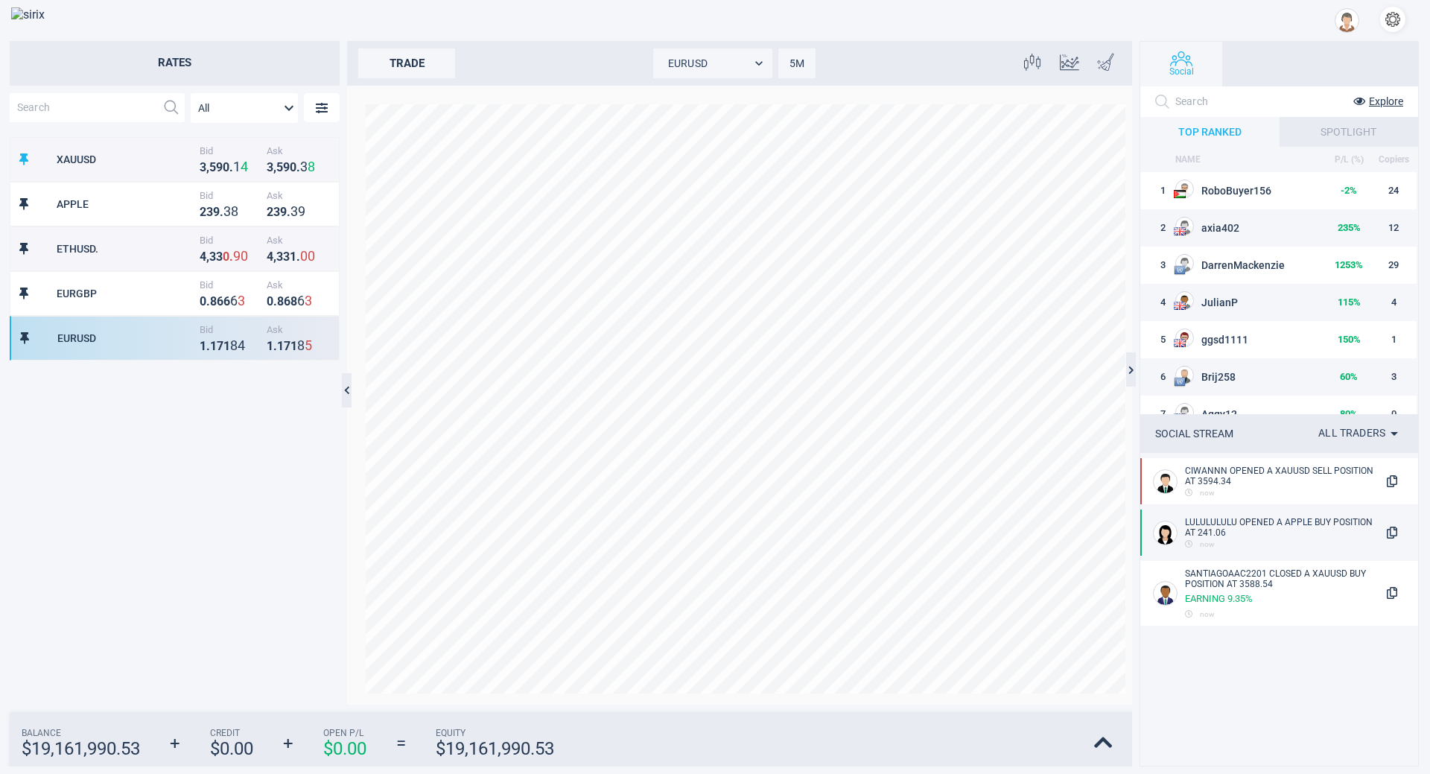
click at [77, 464] on div "XAUUSD Bid 3 , 5 9 0 . 1 4 Ask 3 , 5 9 0 . 3 8 APPLE Bid 2 3 9 . 3 8 Ask 2 3 9 …" at bounding box center [175, 420] width 330 height 567
click at [1397, 23] on button "button" at bounding box center [1392, 19] width 25 height 25
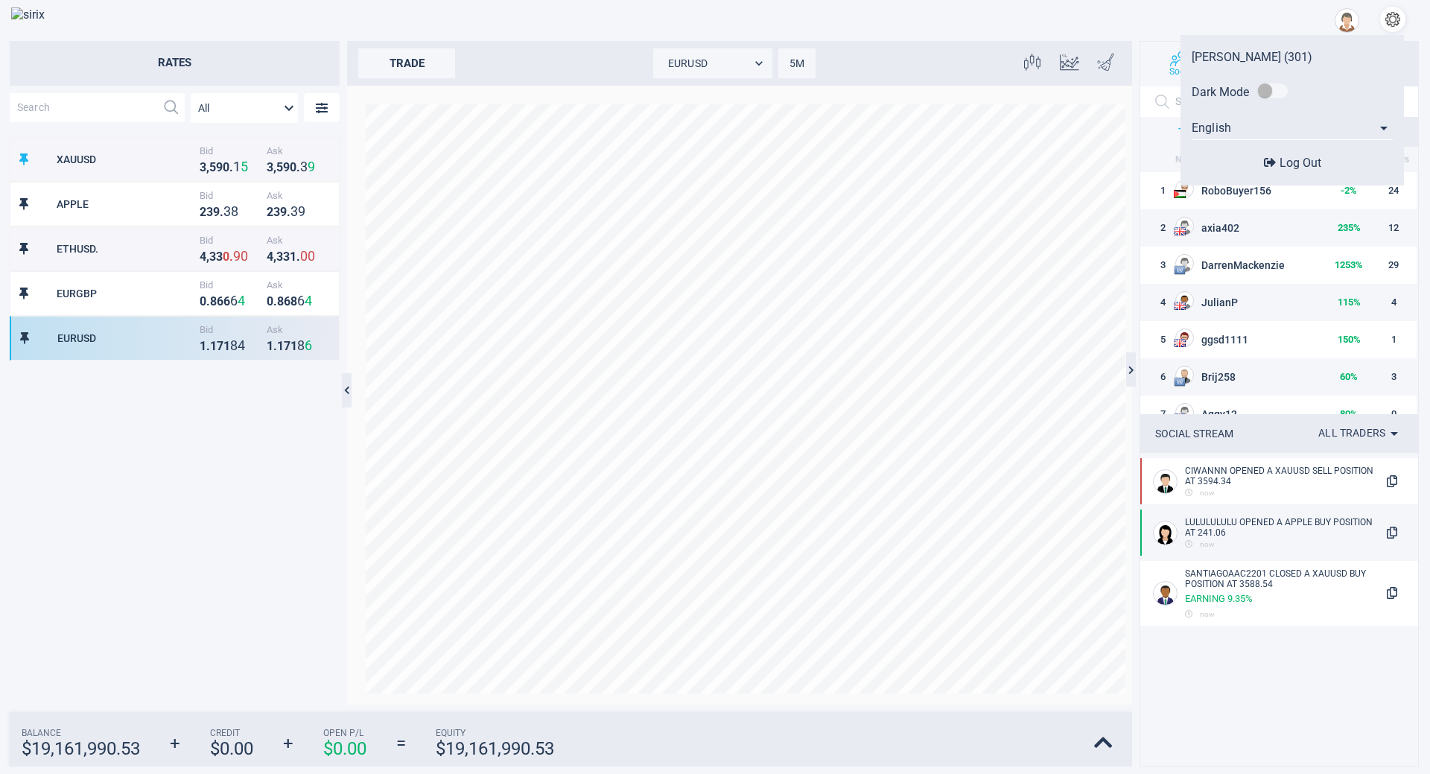
click at [1289, 150] on div "Log Out" at bounding box center [1292, 162] width 209 height 31
click at [1312, 164] on span "Log Out" at bounding box center [1301, 163] width 42 height 14
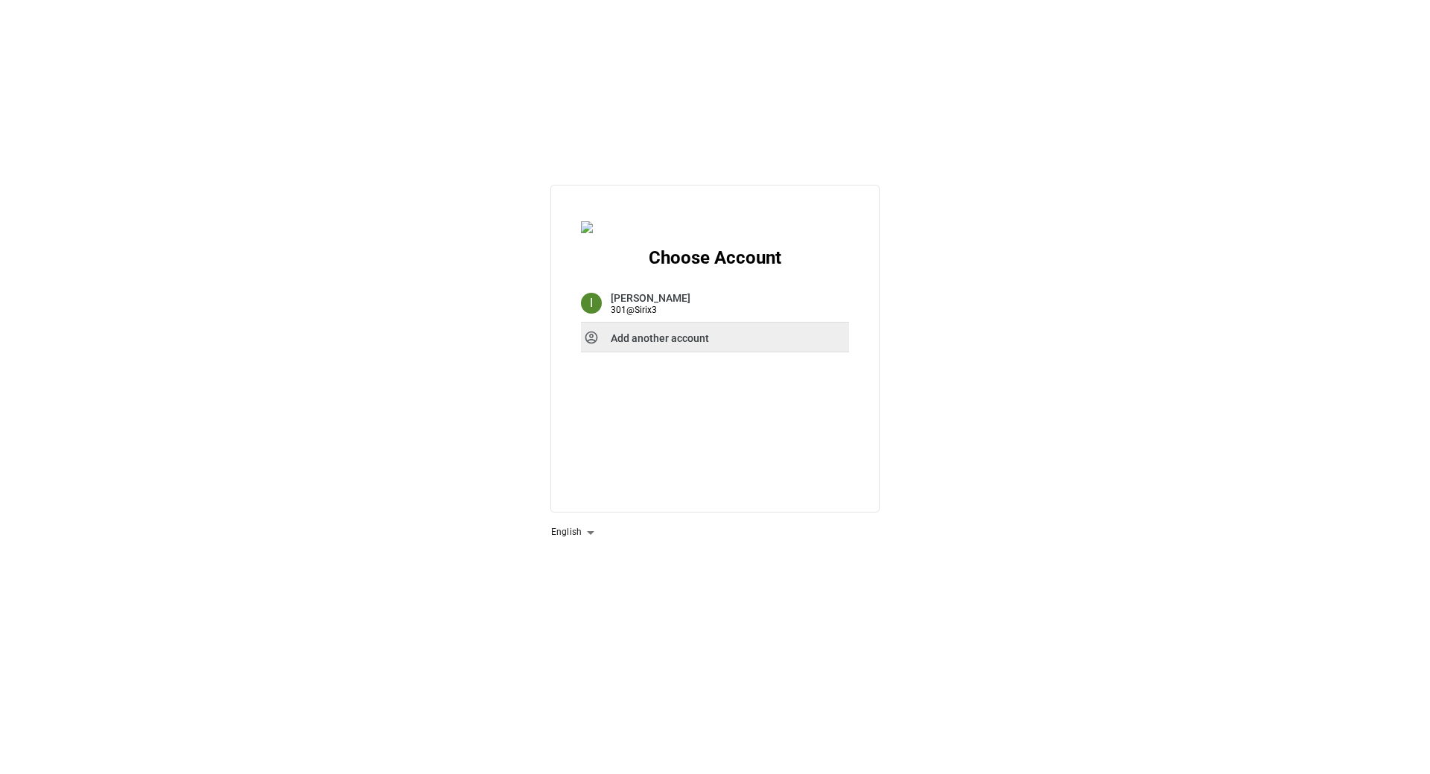
click at [640, 343] on strong "Add another account" at bounding box center [660, 338] width 98 height 12
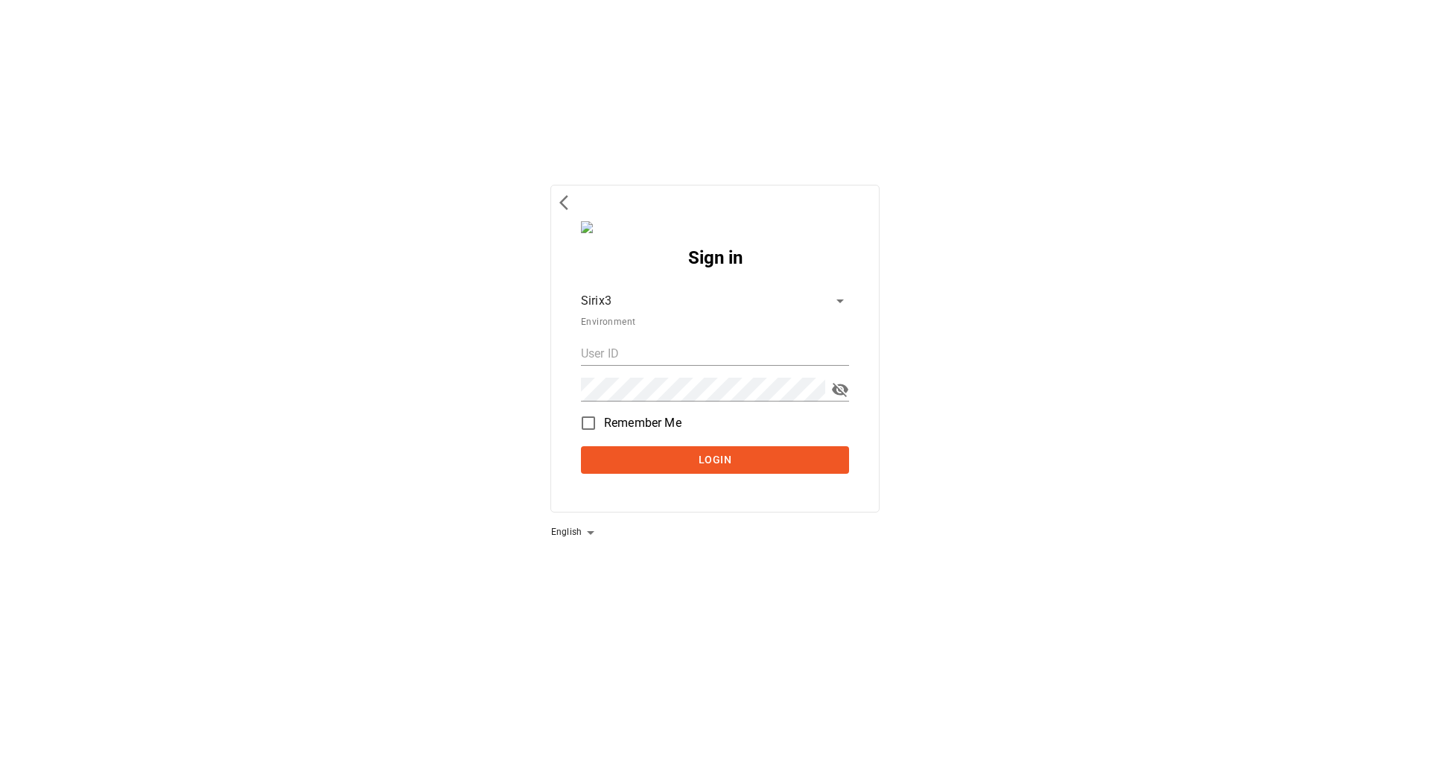
click at [644, 299] on body "Sign in Sirix3 d764ec61-f068-4bd1-bba6-09d17f9b3b47 Environment Remember Me Log…" at bounding box center [715, 387] width 1430 height 774
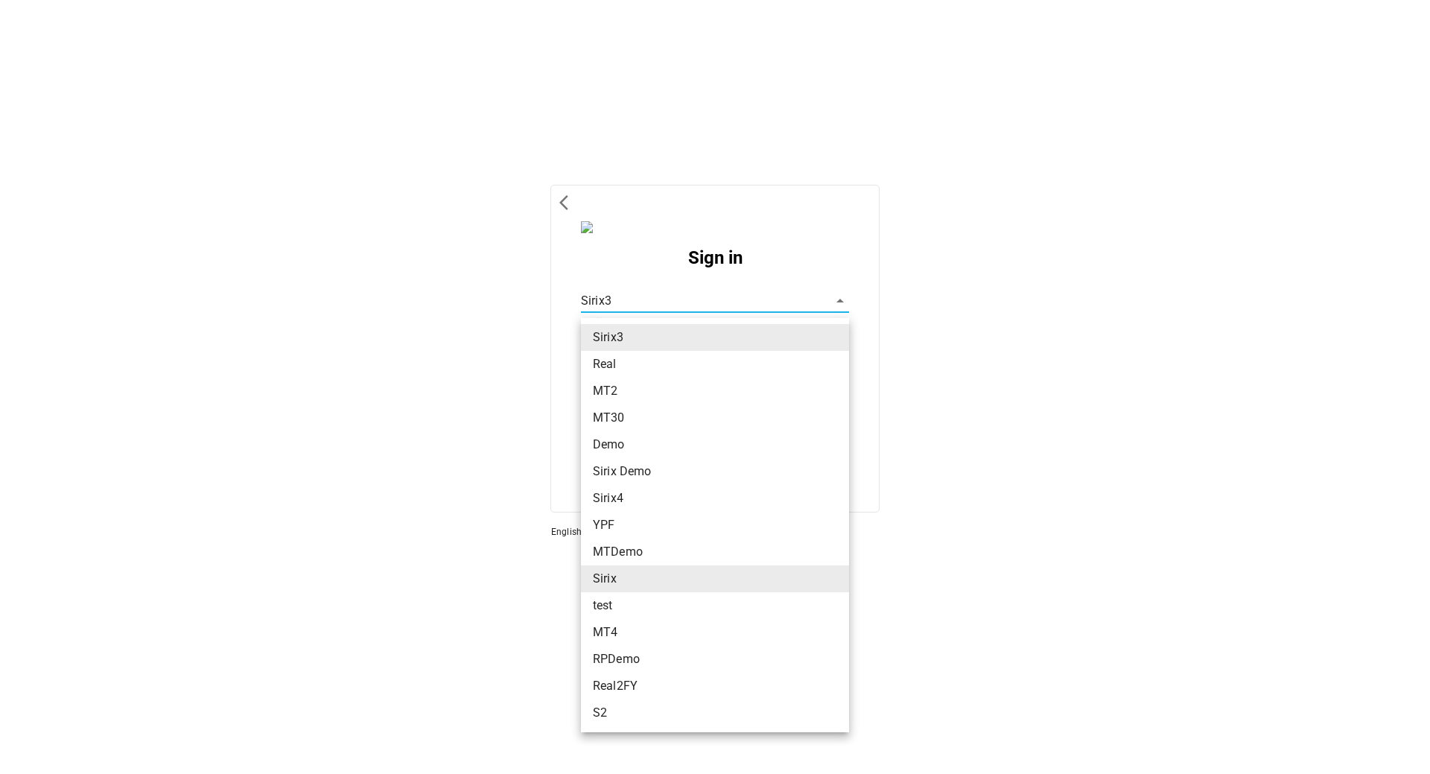
click at [625, 574] on li "Sirix" at bounding box center [715, 578] width 268 height 27
type input "bec988f3-a60e-4455-b0e1-1e01172a6c5a"
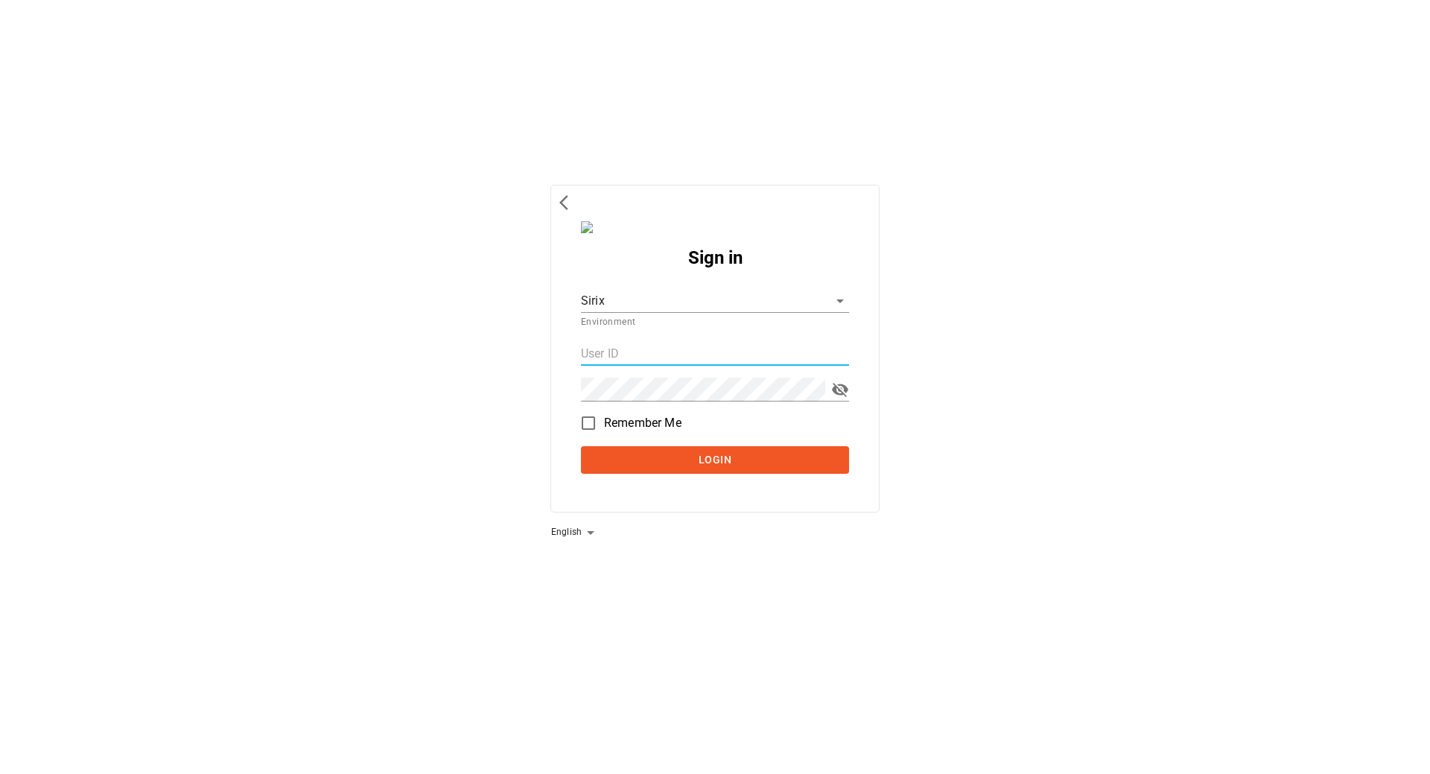
click at [639, 355] on input "text" at bounding box center [715, 354] width 268 height 24
type input "301"
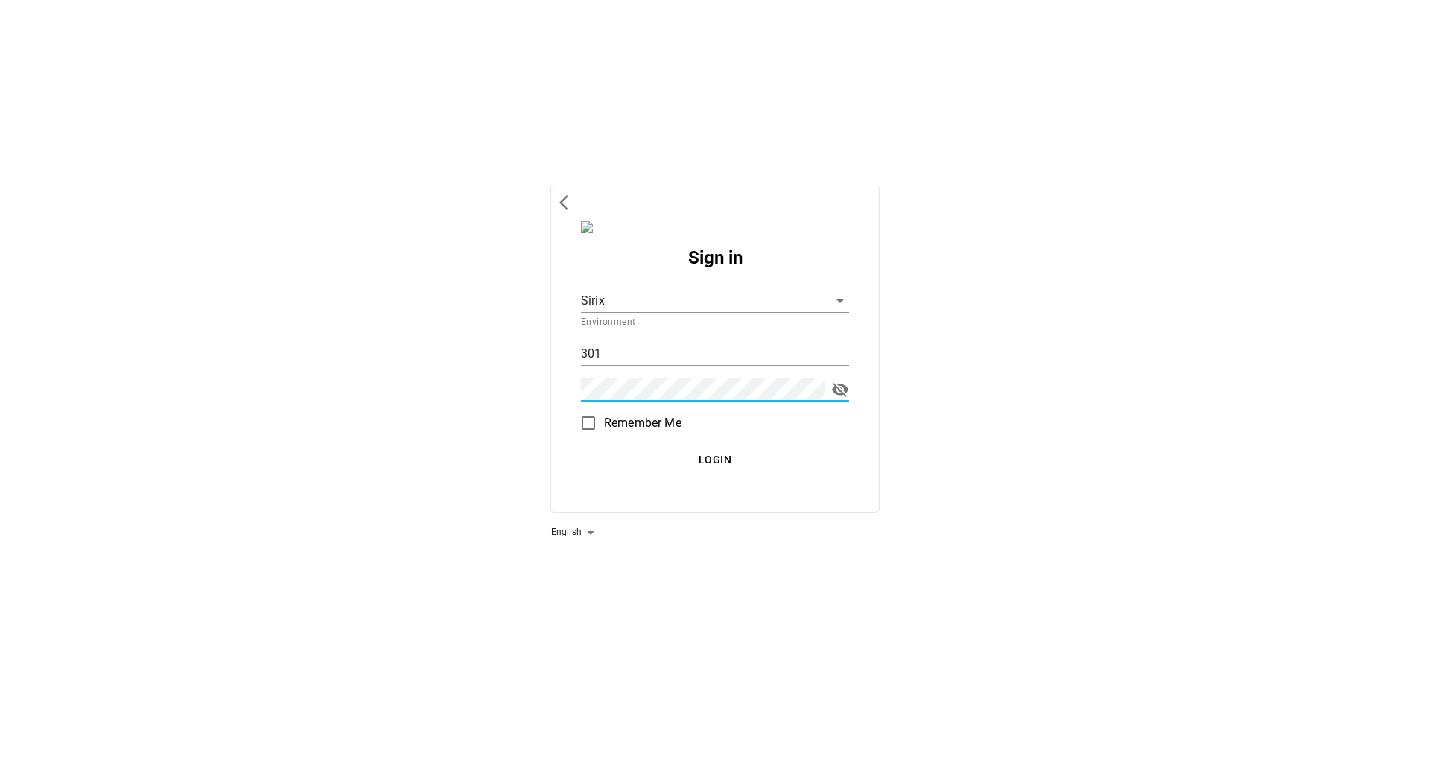
click at [624, 460] on span "Login" at bounding box center [715, 460] width 256 height 19
